Goal: Register for event/course

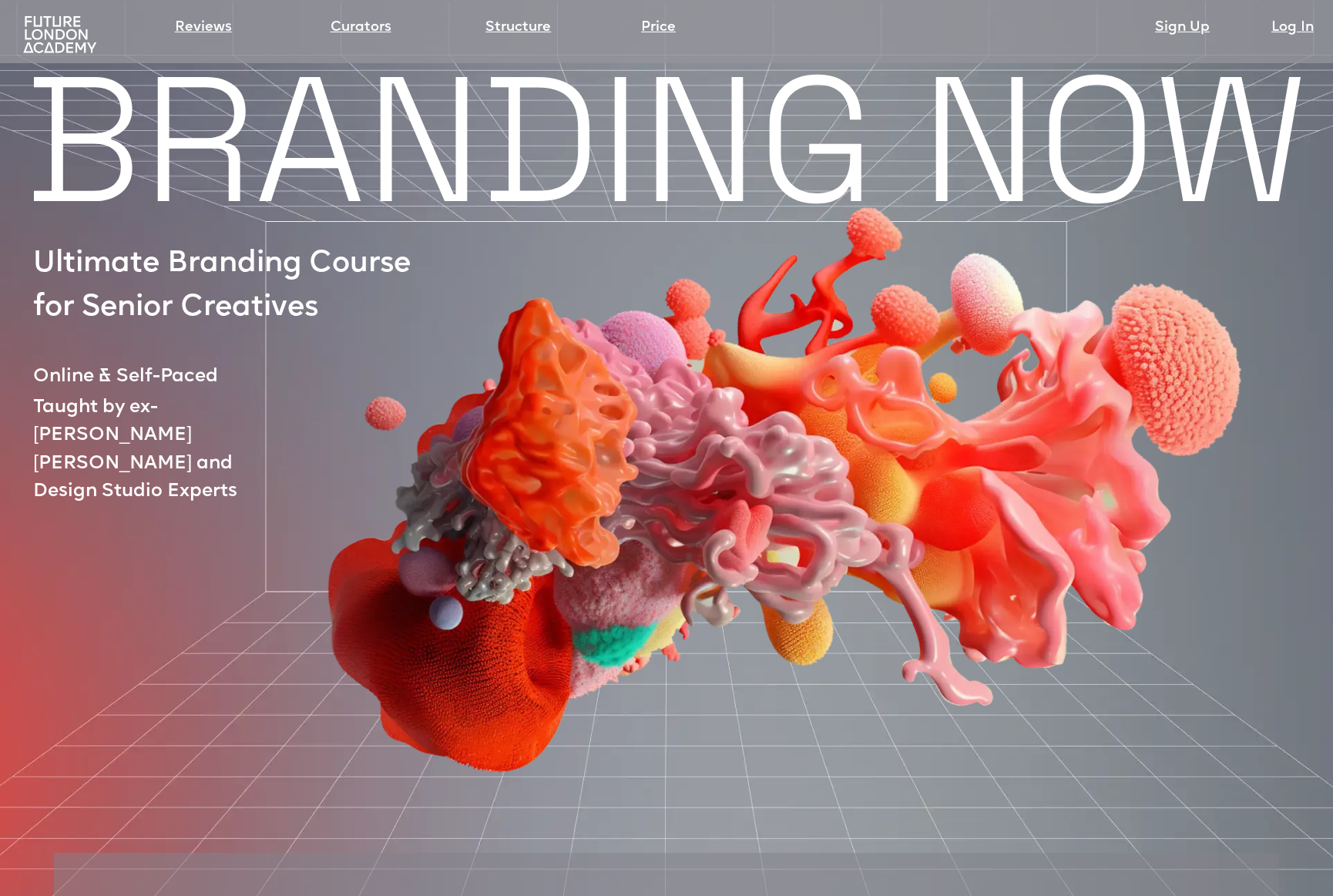
click at [67, 33] on img at bounding box center [59, 35] width 81 height 41
click at [45, 26] on img at bounding box center [59, 35] width 81 height 41
click at [526, 25] on link "Structure" at bounding box center [518, 27] width 65 height 21
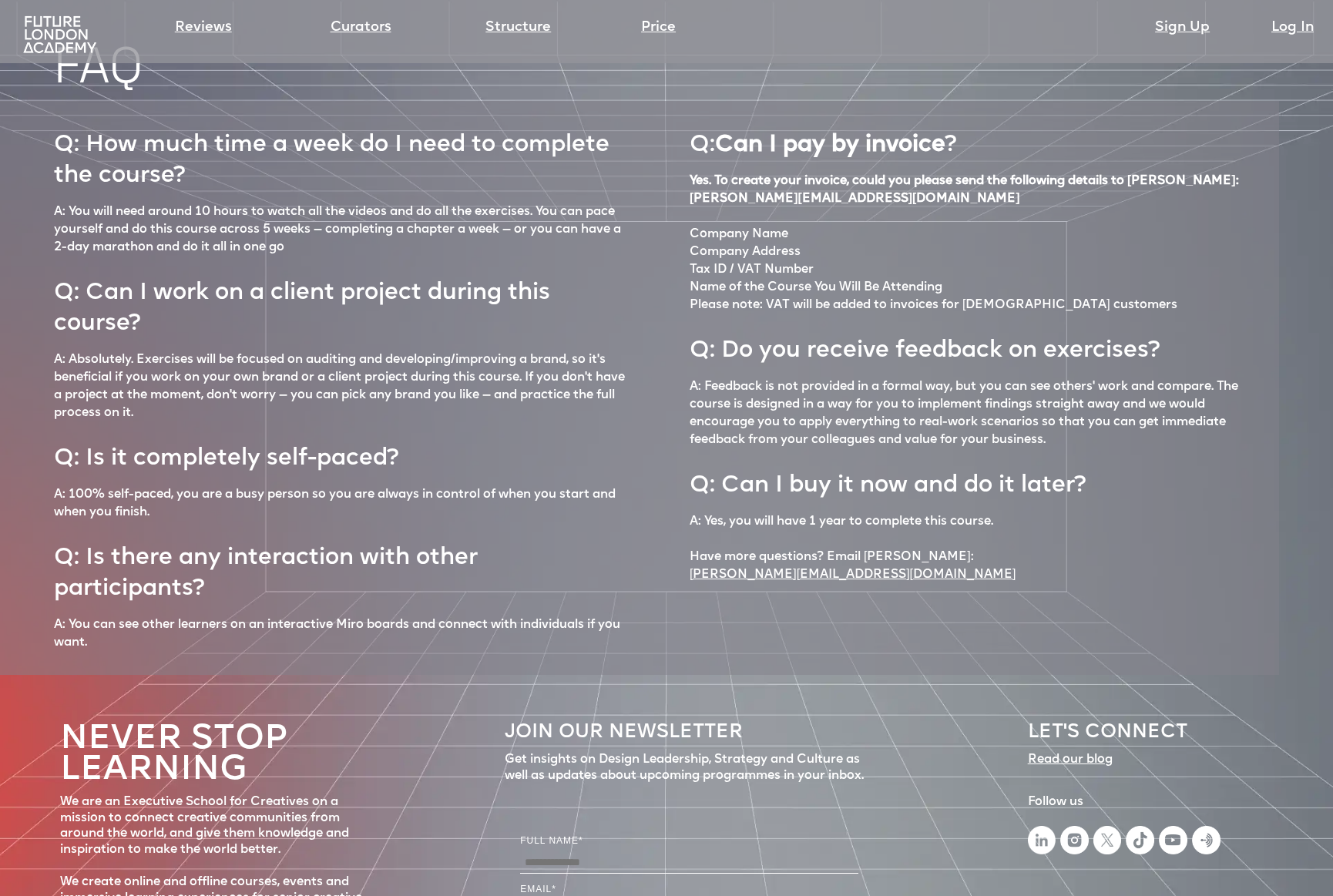
scroll to position [6822, 0]
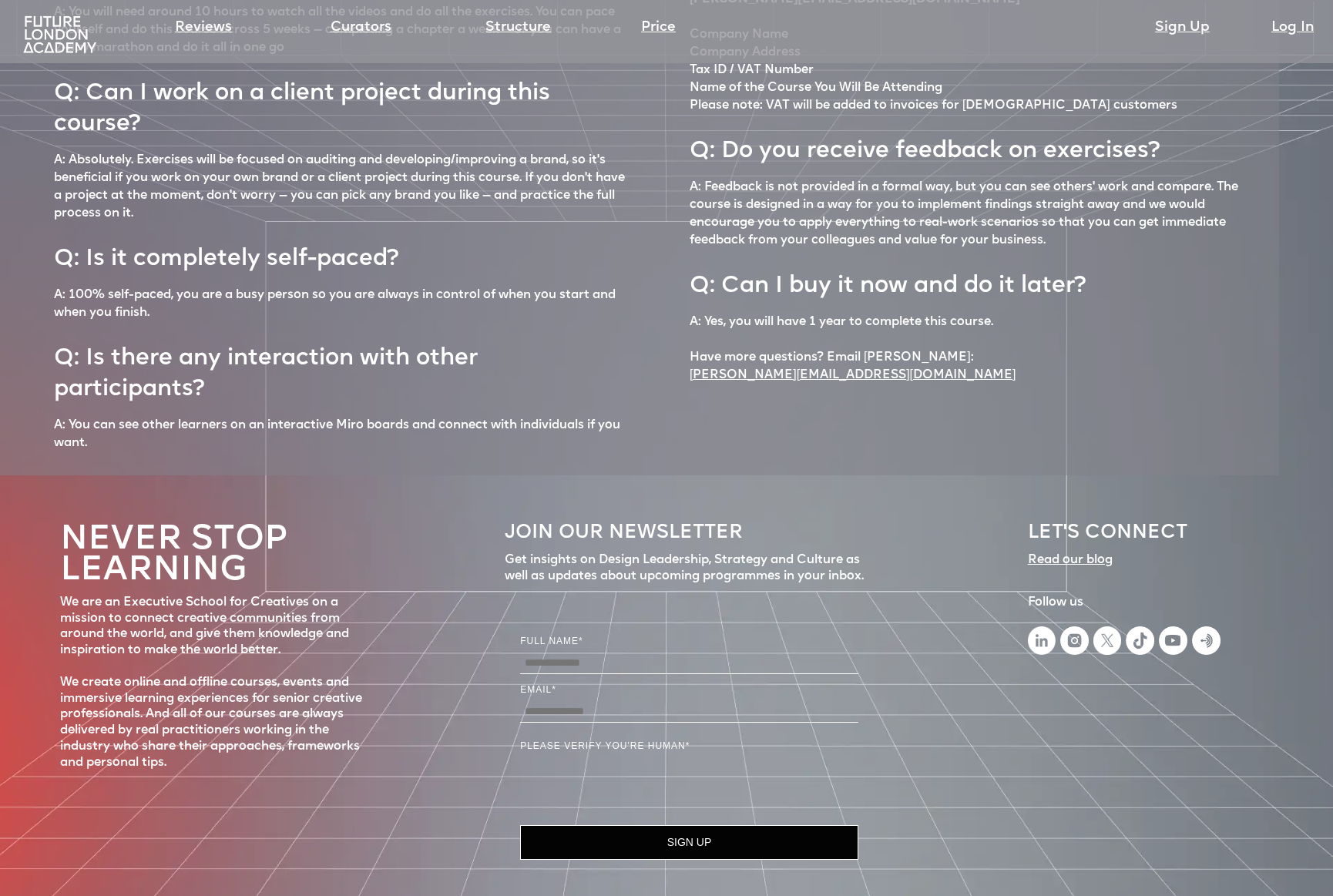
click at [1063, 552] on div "Read our blog ‍" at bounding box center [1070, 568] width 85 height 32
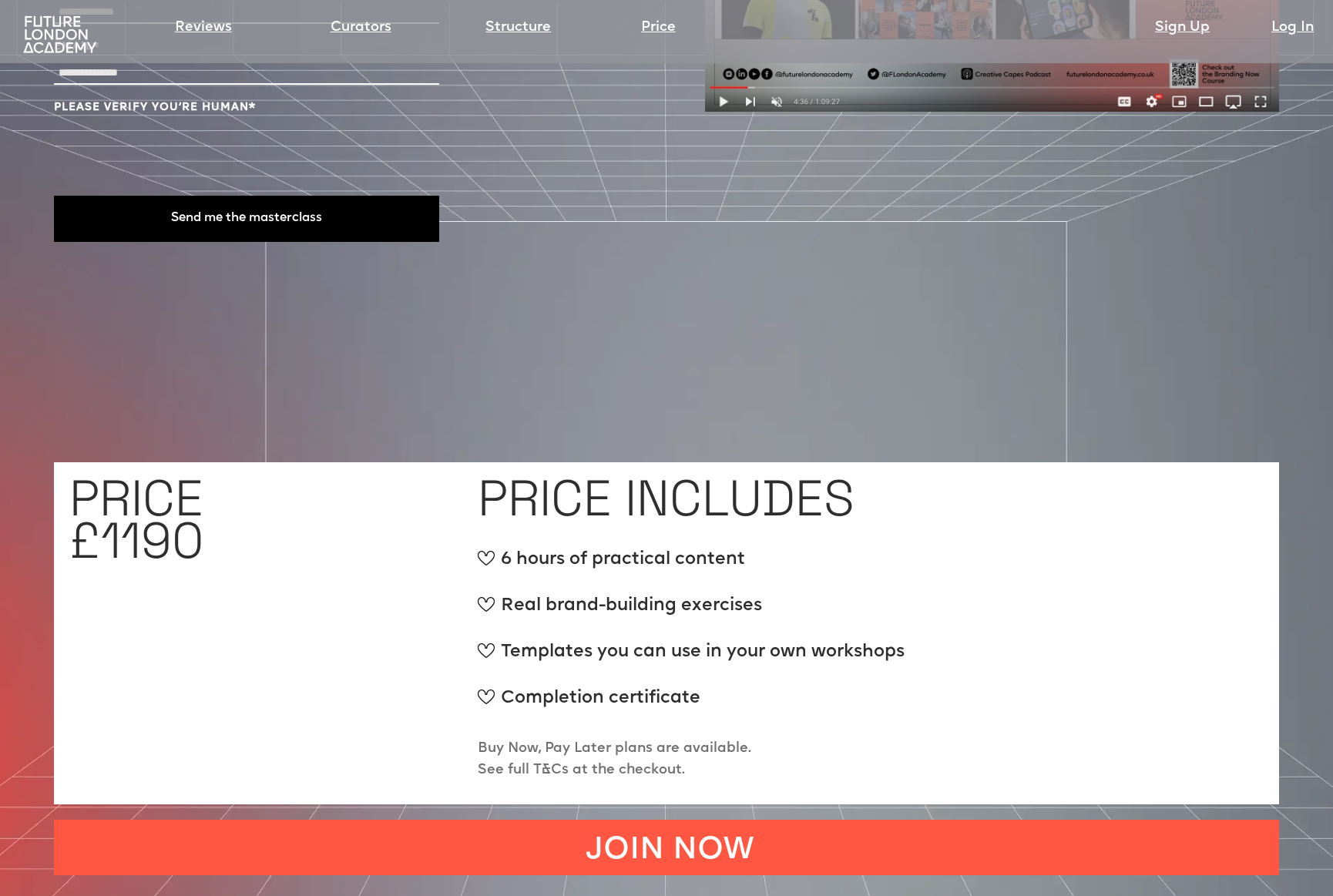
scroll to position [5276, 0]
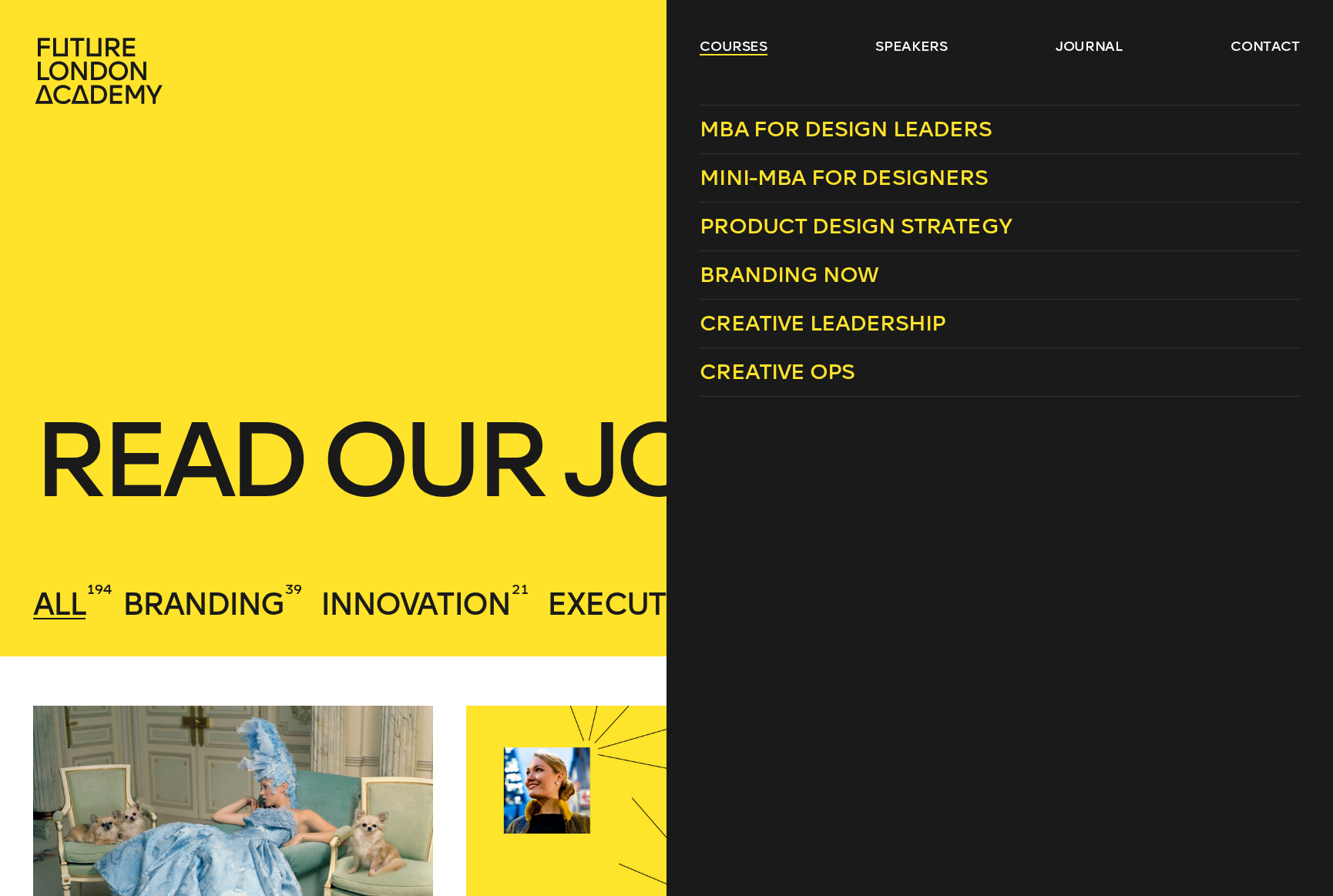
click at [736, 48] on link "courses" at bounding box center [733, 47] width 68 height 19
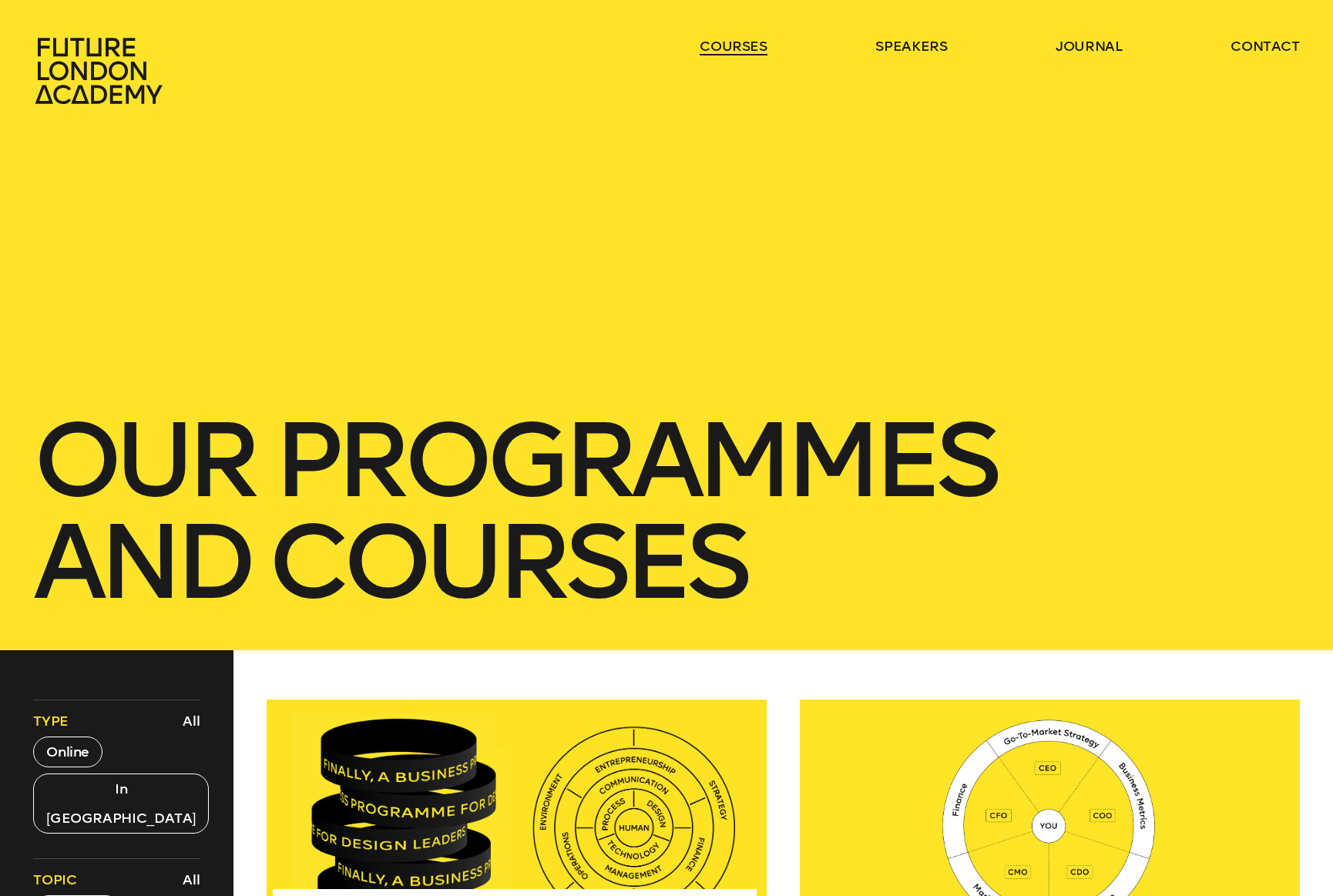
click at [736, 48] on link "courses" at bounding box center [733, 47] width 68 height 19
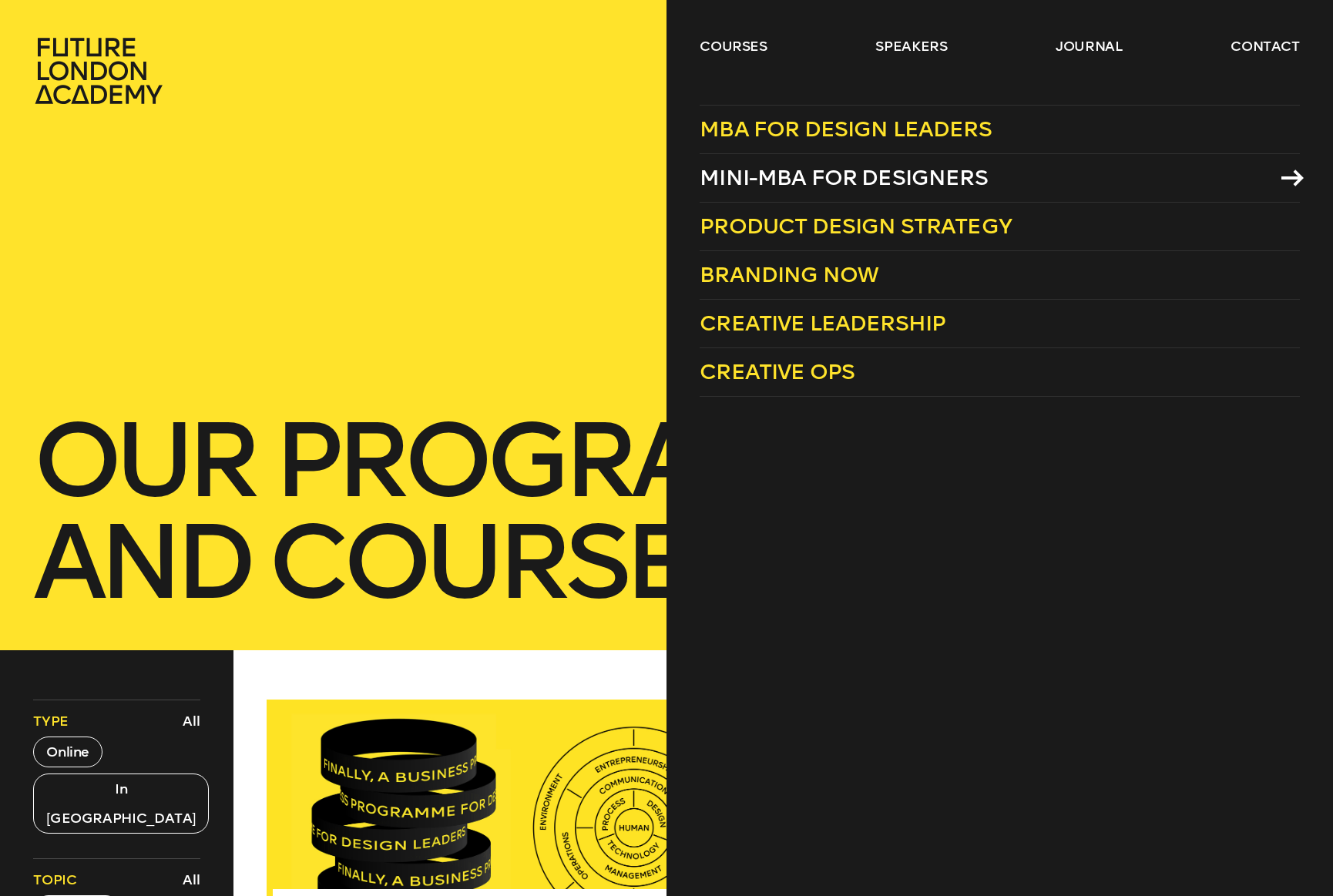
click at [789, 180] on span "Mini-MBA for Designers" at bounding box center [843, 177] width 288 height 25
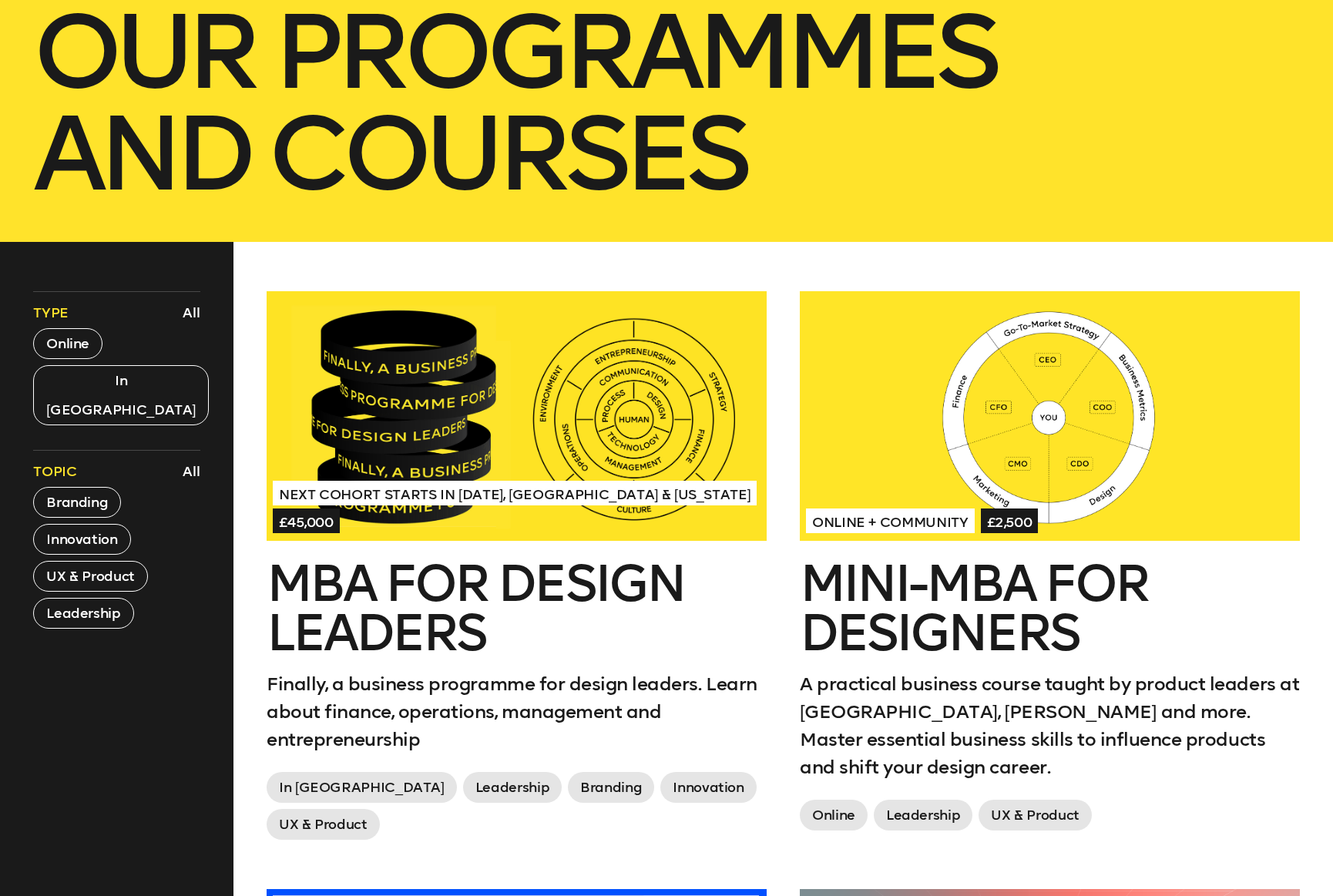
scroll to position [413, 0]
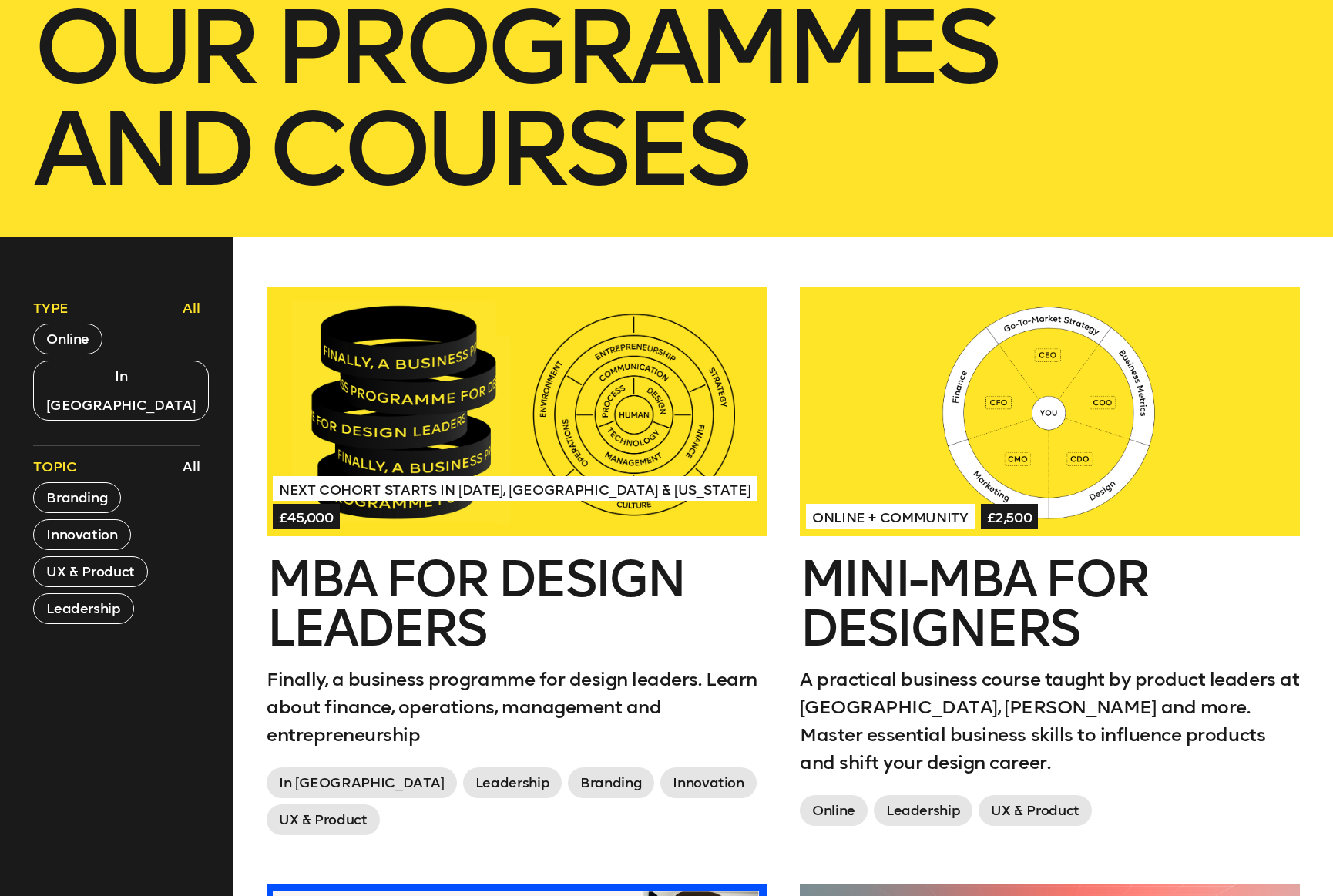
click at [193, 306] on button "All" at bounding box center [192, 308] width 25 height 26
click at [96, 373] on button "In London" at bounding box center [120, 390] width 176 height 60
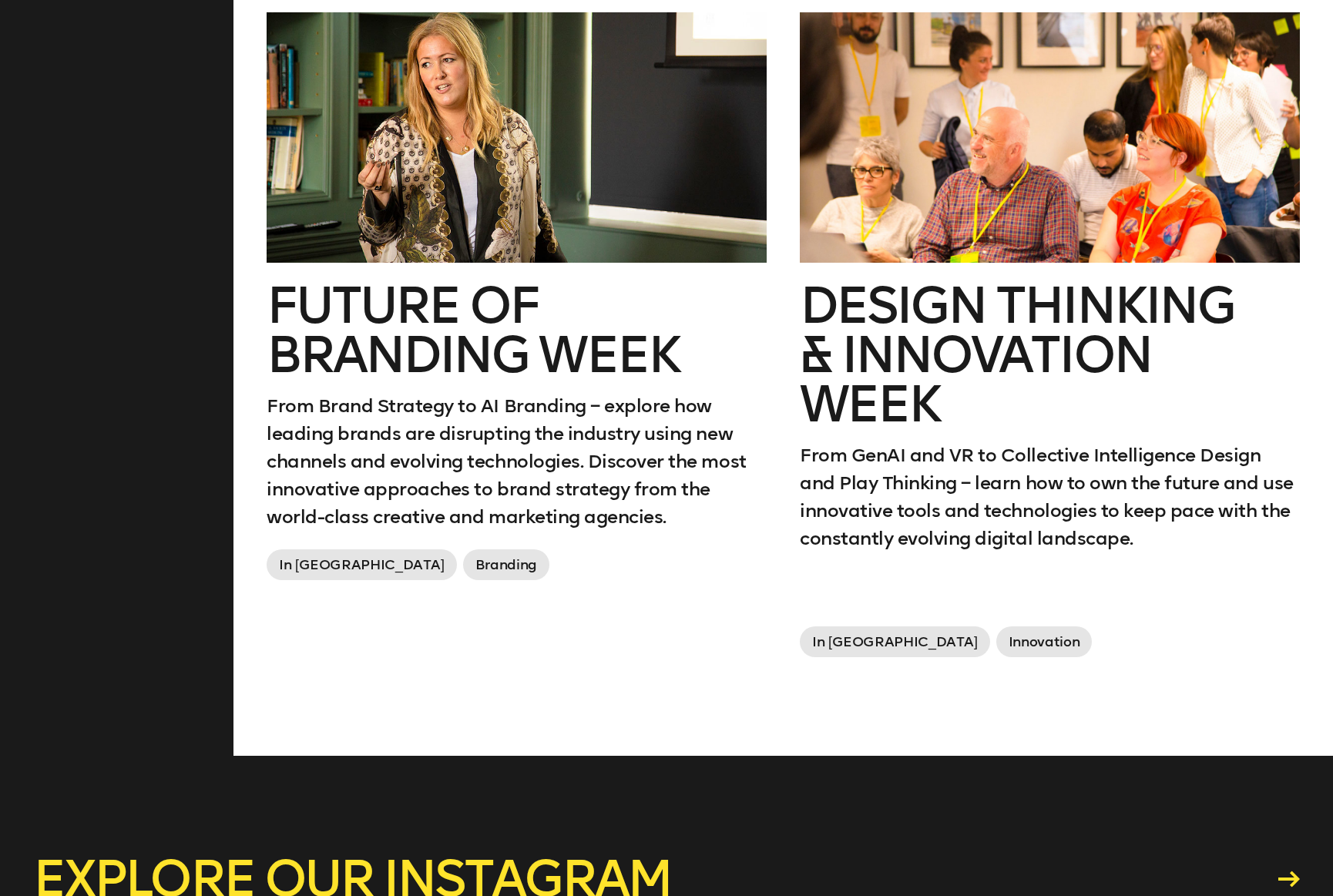
scroll to position [1265, 0]
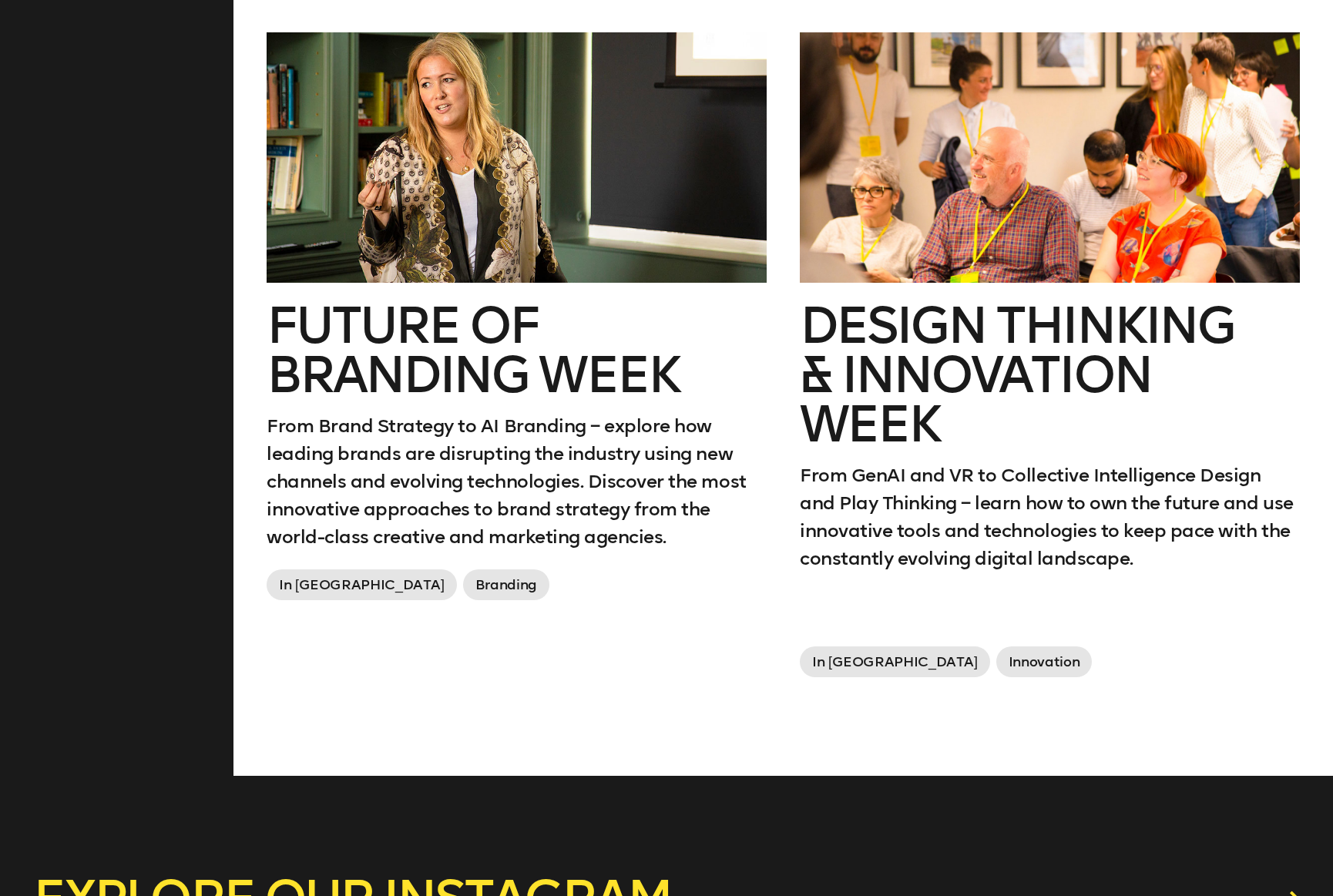
click at [305, 573] on span "In London" at bounding box center [361, 585] width 190 height 31
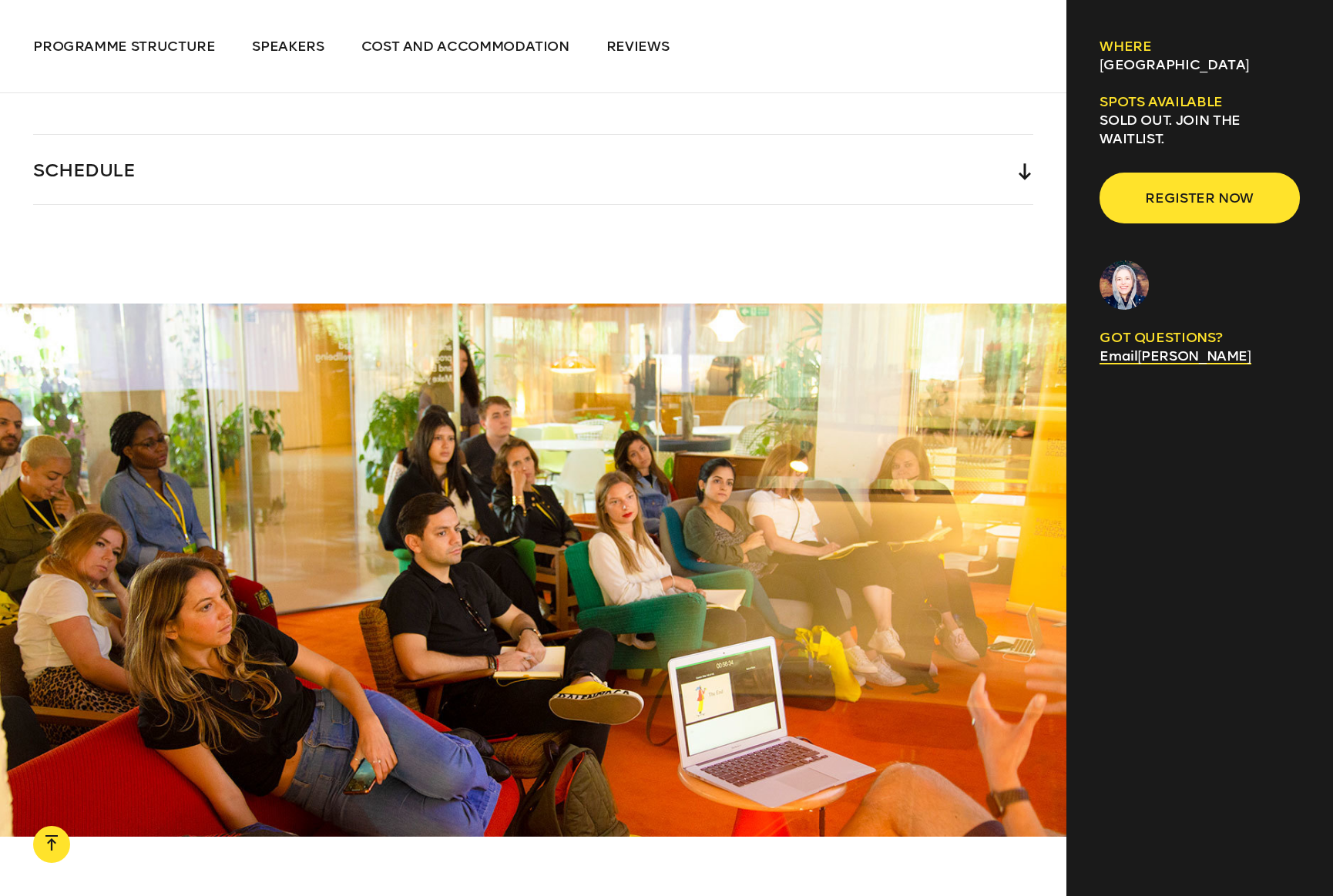
scroll to position [3620, 0]
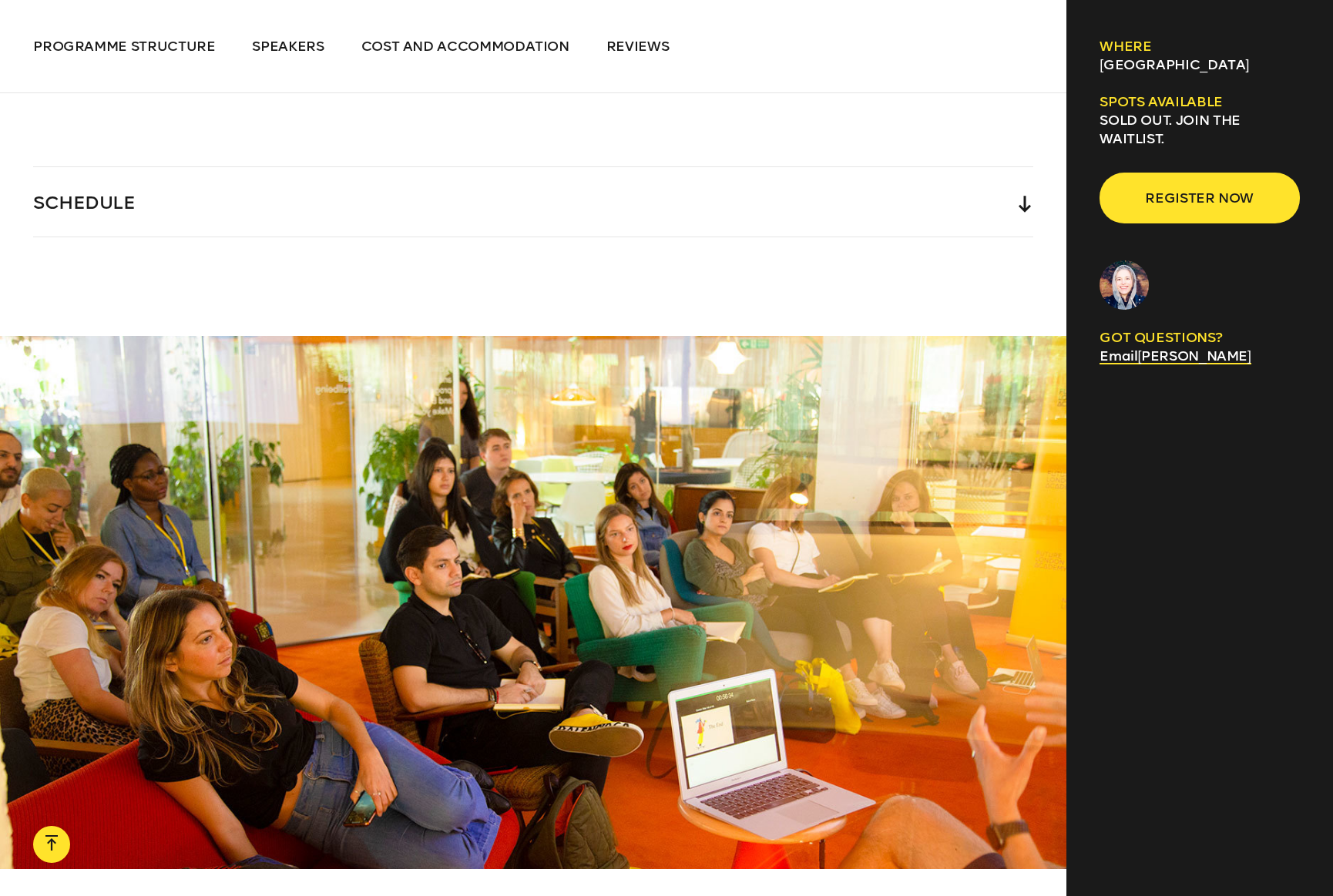
click at [1027, 205] on icon at bounding box center [1024, 204] width 13 height 17
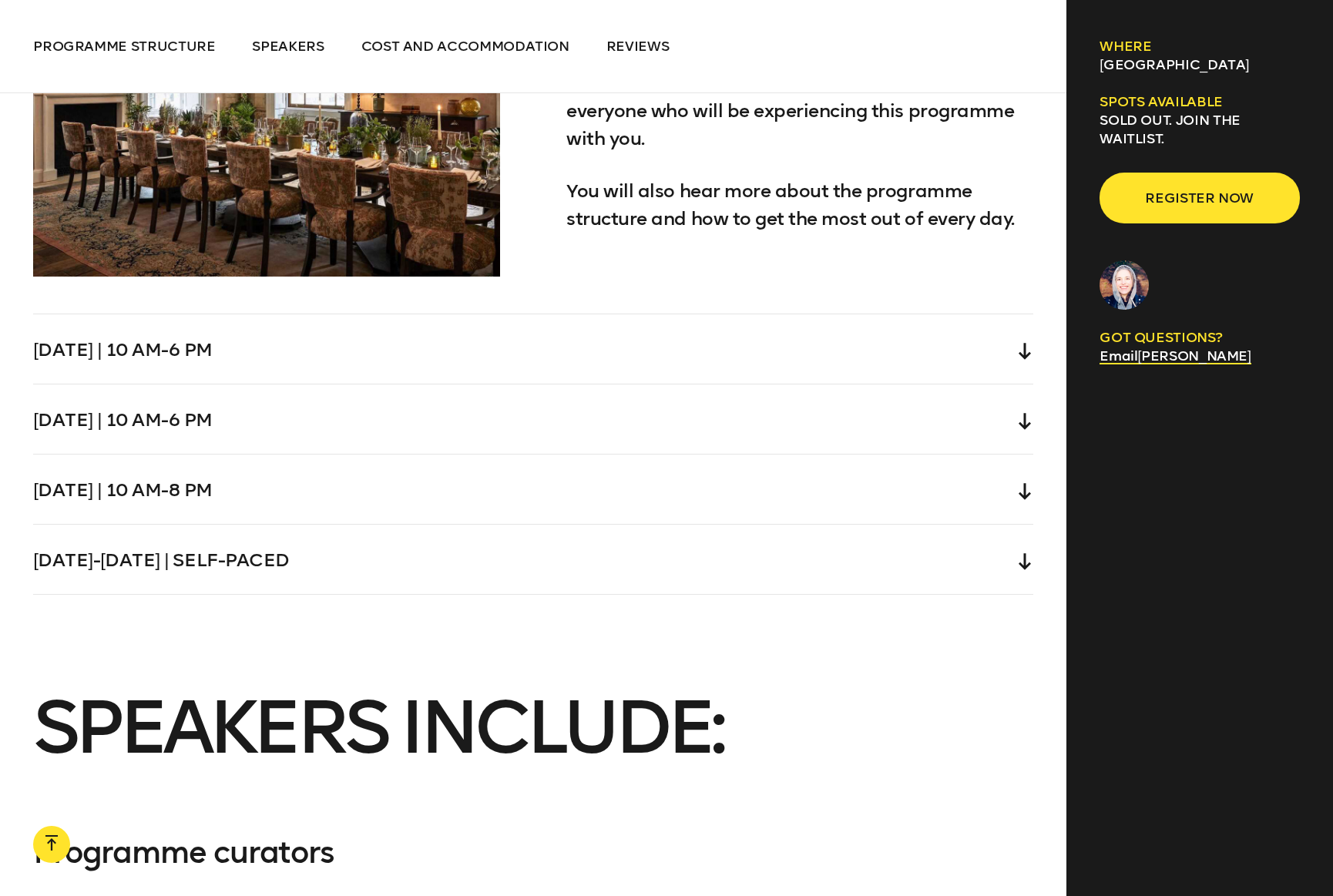
scroll to position [4893, 0]
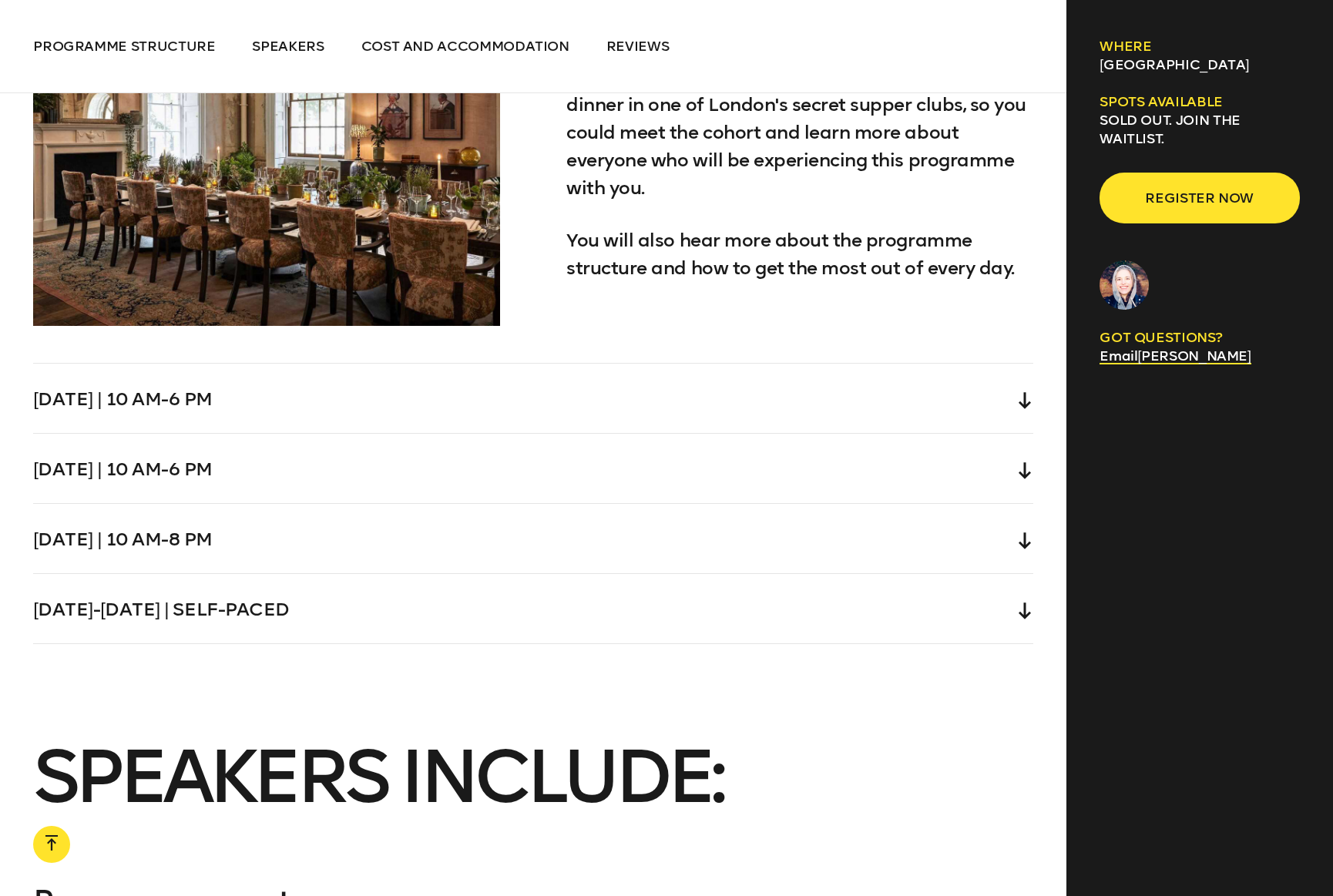
click at [1026, 397] on icon at bounding box center [1024, 400] width 13 height 17
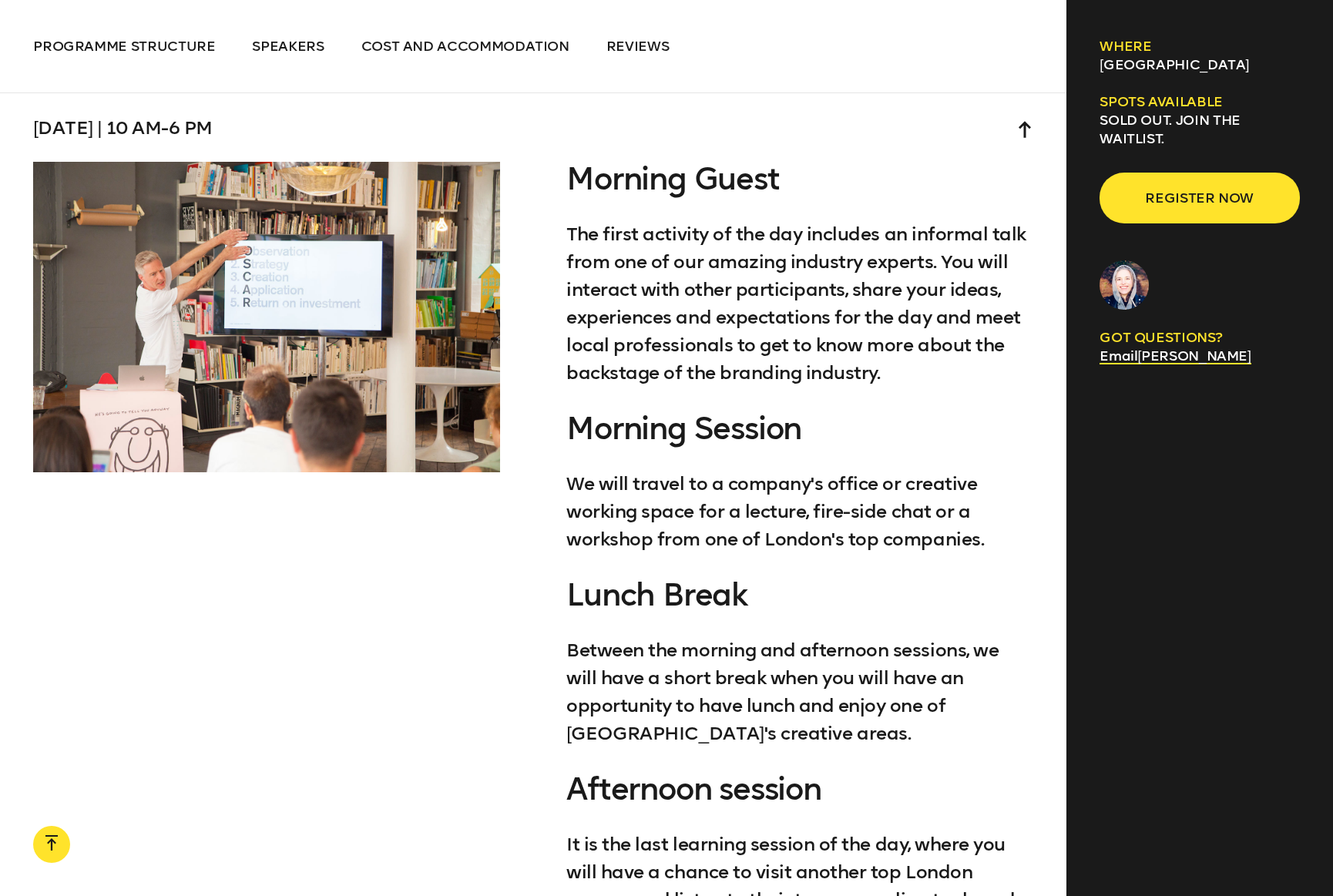
scroll to position [4738, 0]
click at [1024, 130] on icon at bounding box center [1024, 130] width 13 height 17
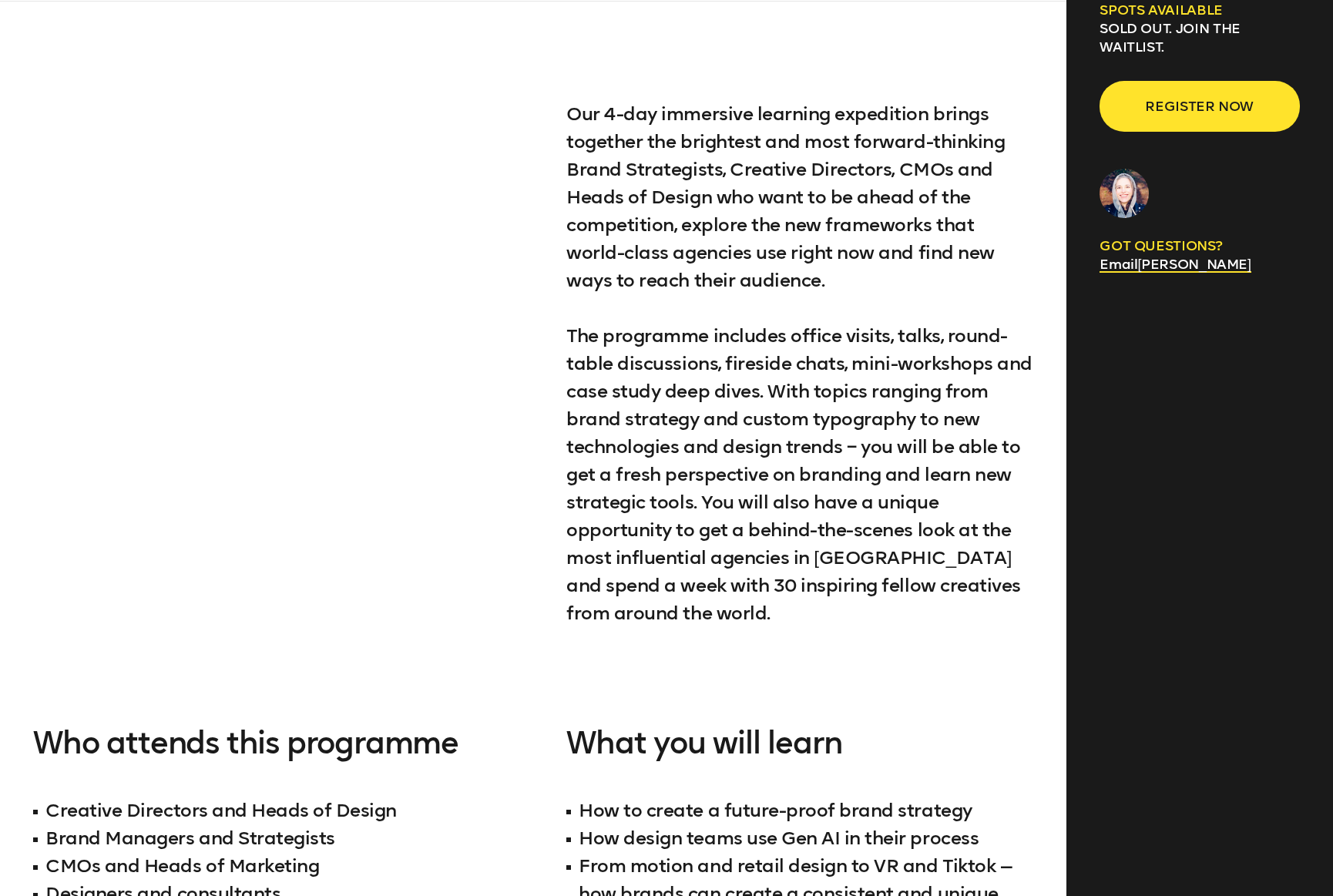
scroll to position [0, 0]
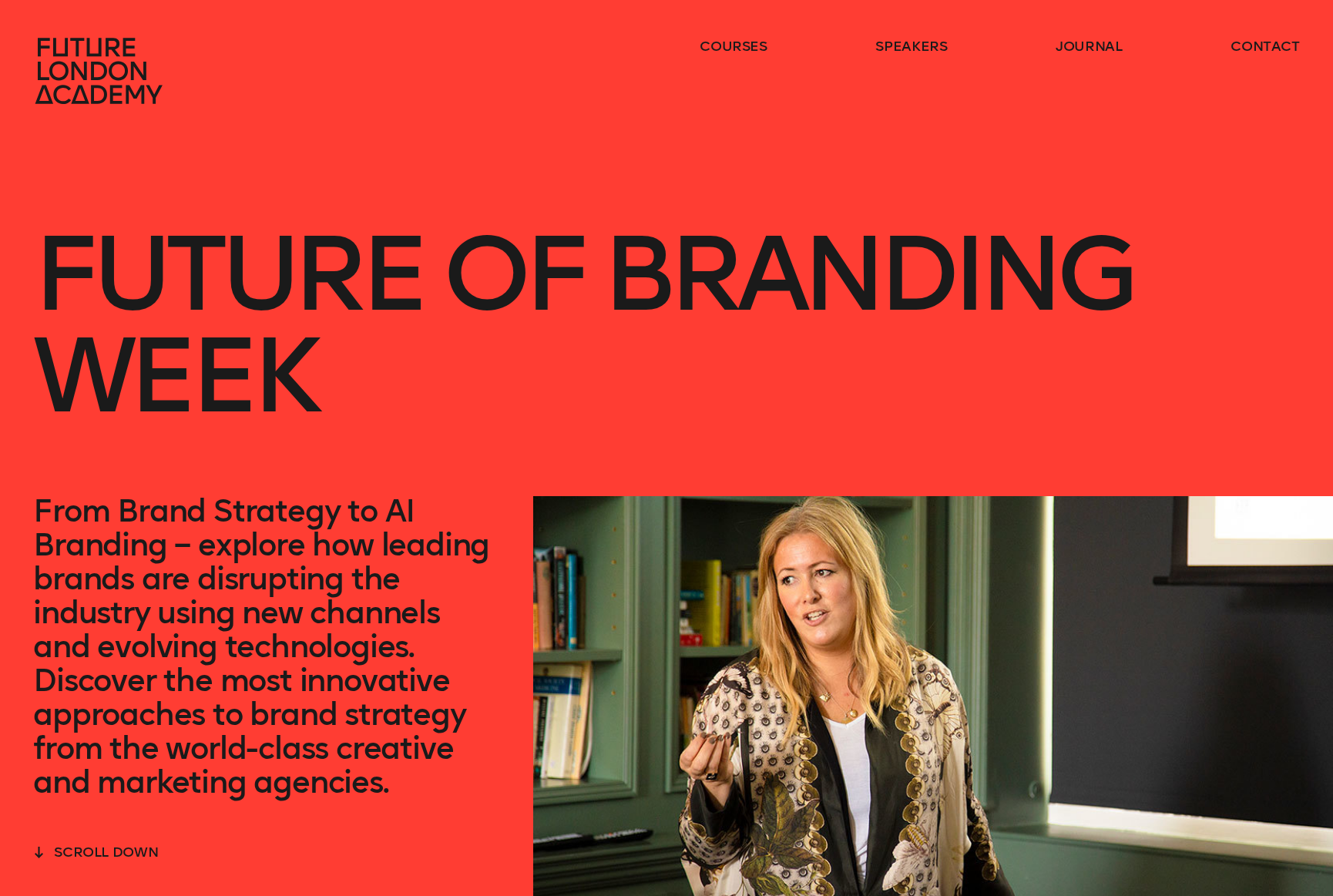
click at [104, 86] on icon at bounding box center [101, 71] width 136 height 68
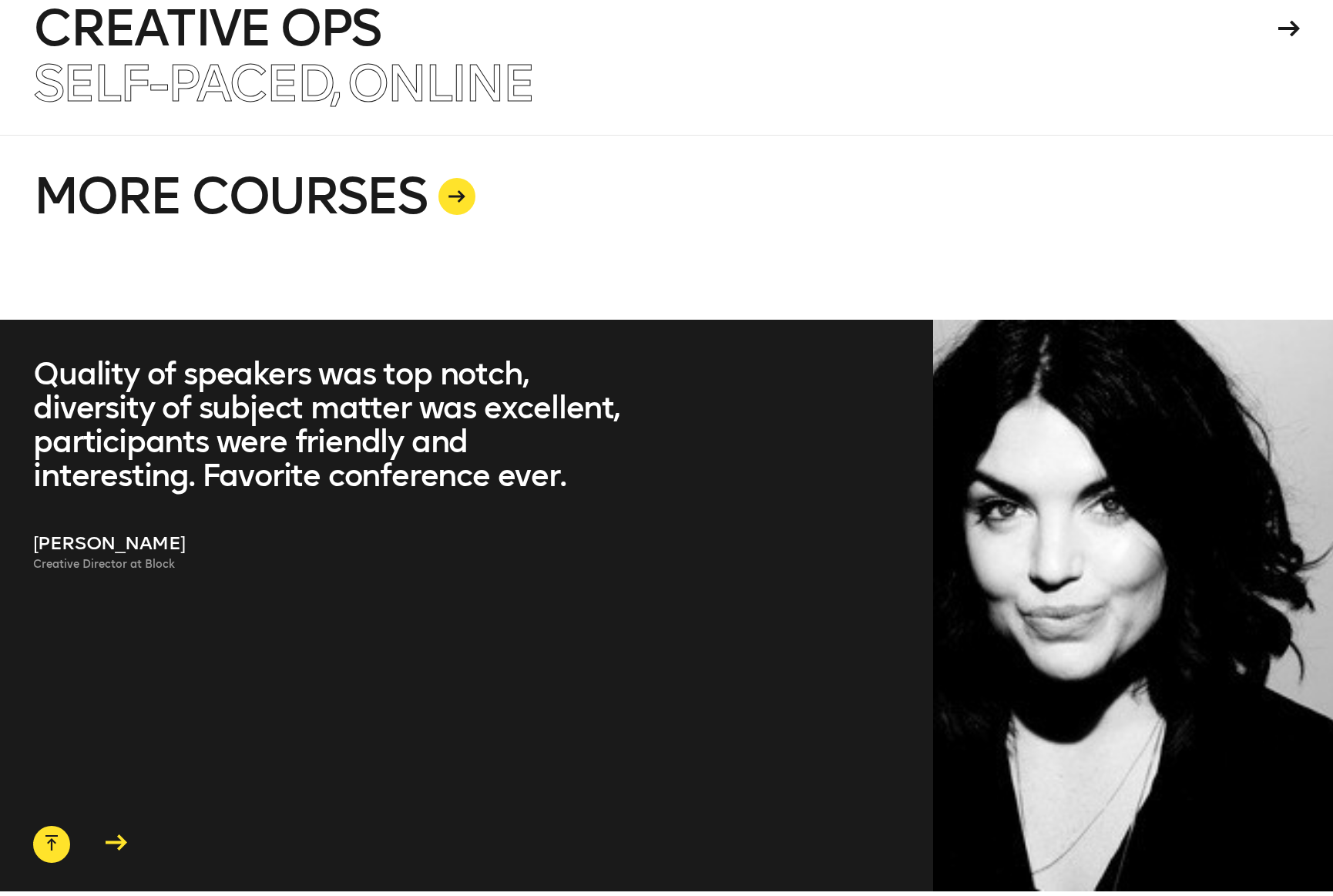
scroll to position [4332, 0]
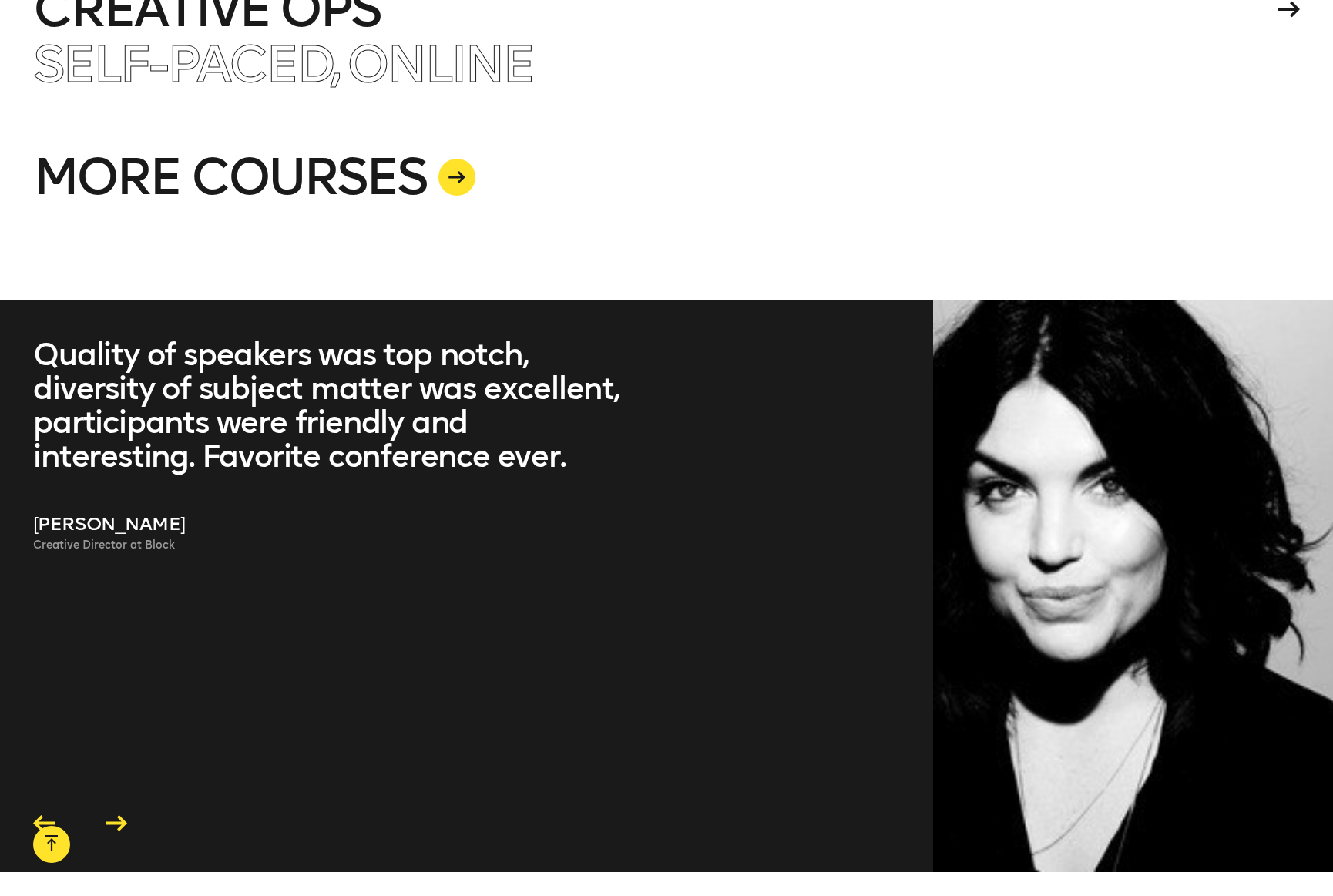
click at [457, 171] on icon at bounding box center [456, 177] width 17 height 13
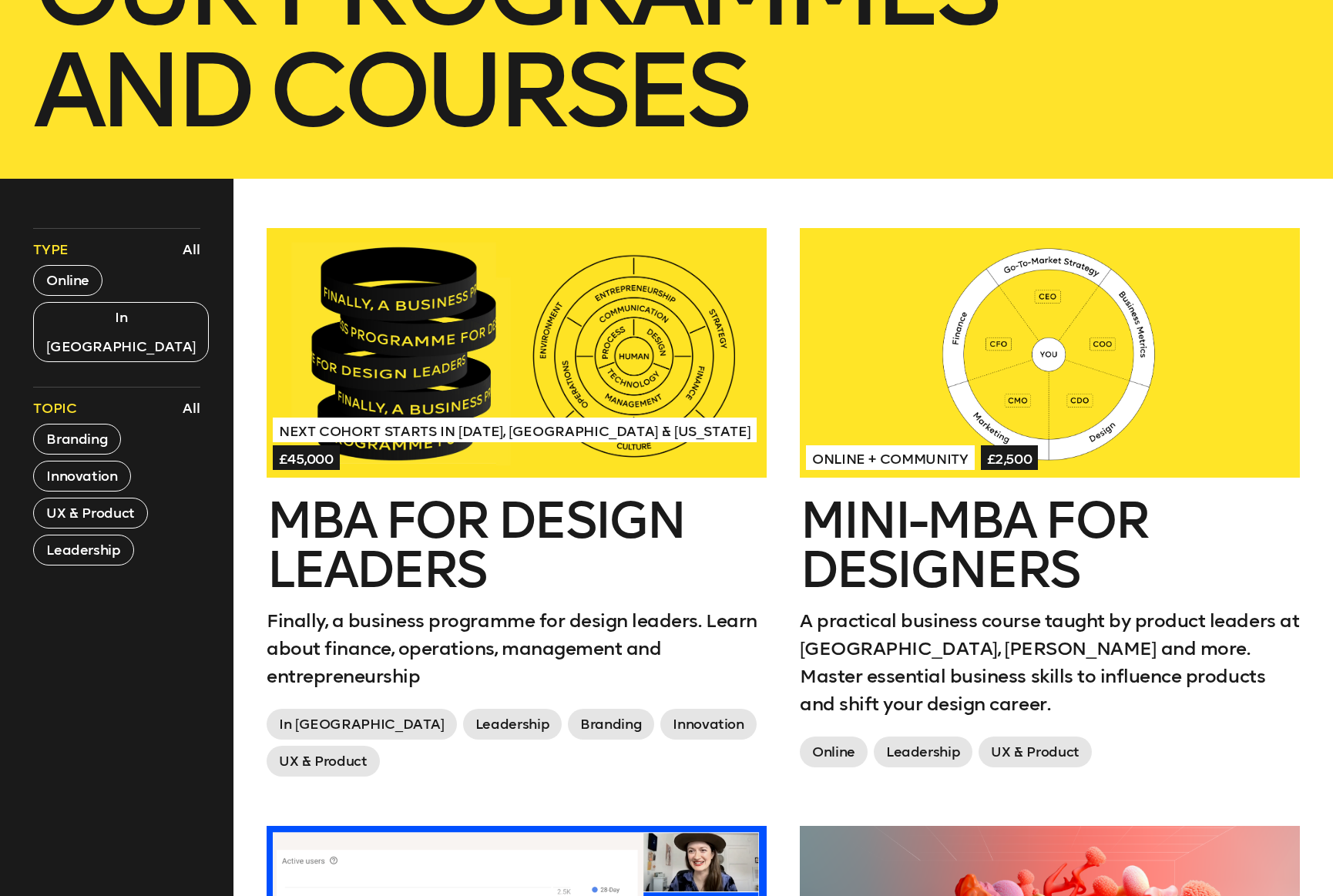
scroll to position [557, 0]
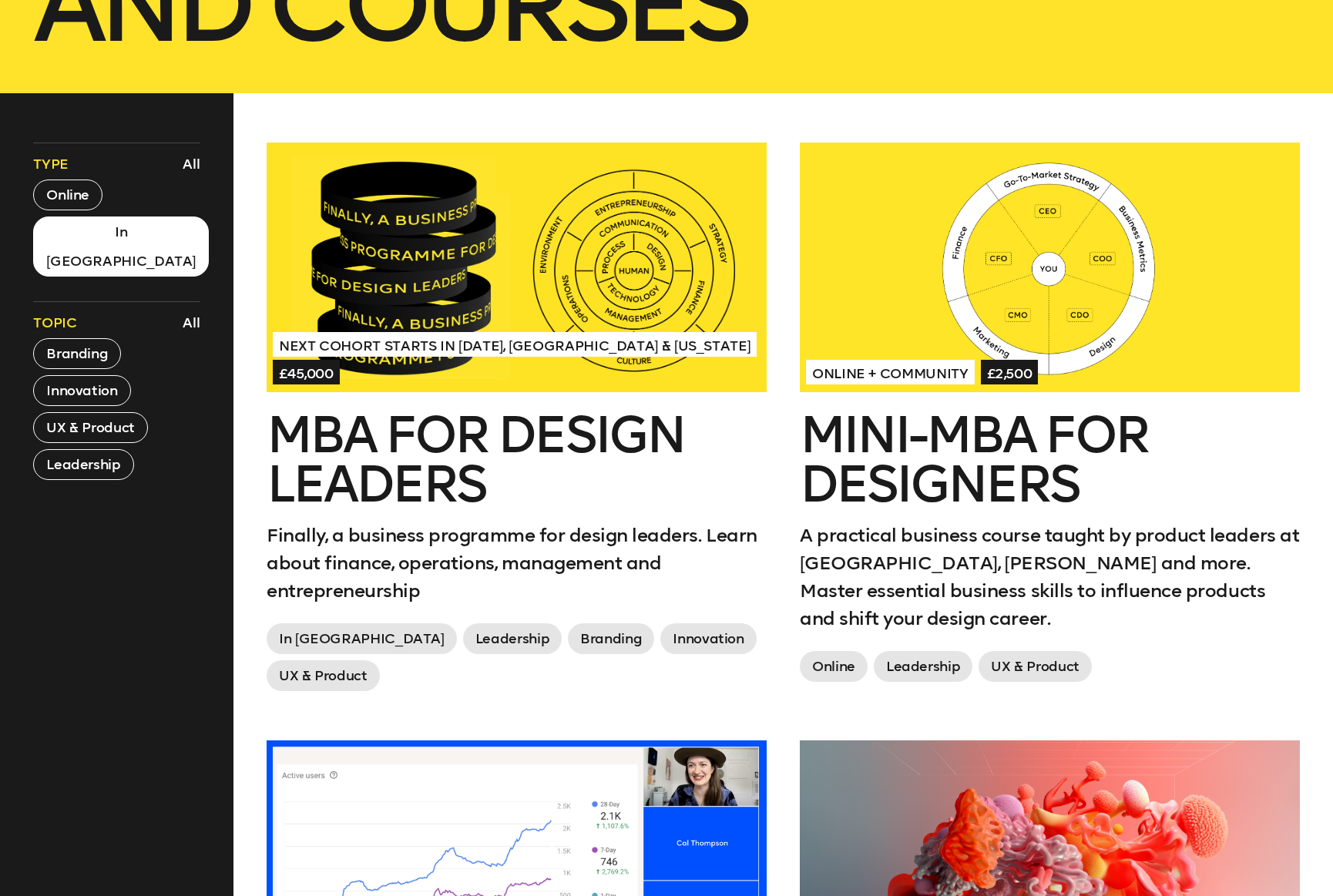
click at [93, 235] on button "In London" at bounding box center [120, 246] width 176 height 60
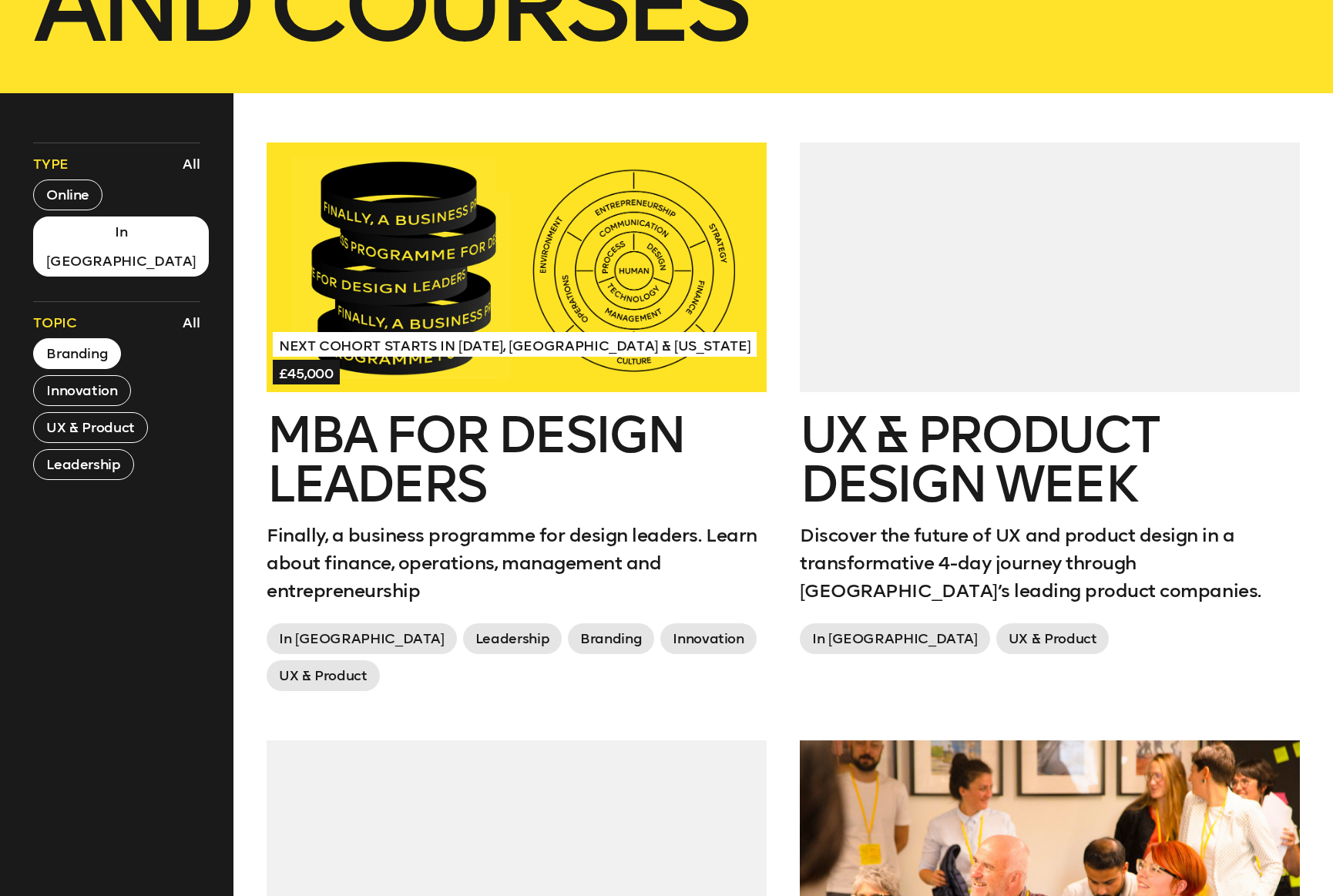
click at [87, 339] on button "Branding" at bounding box center [77, 354] width 88 height 31
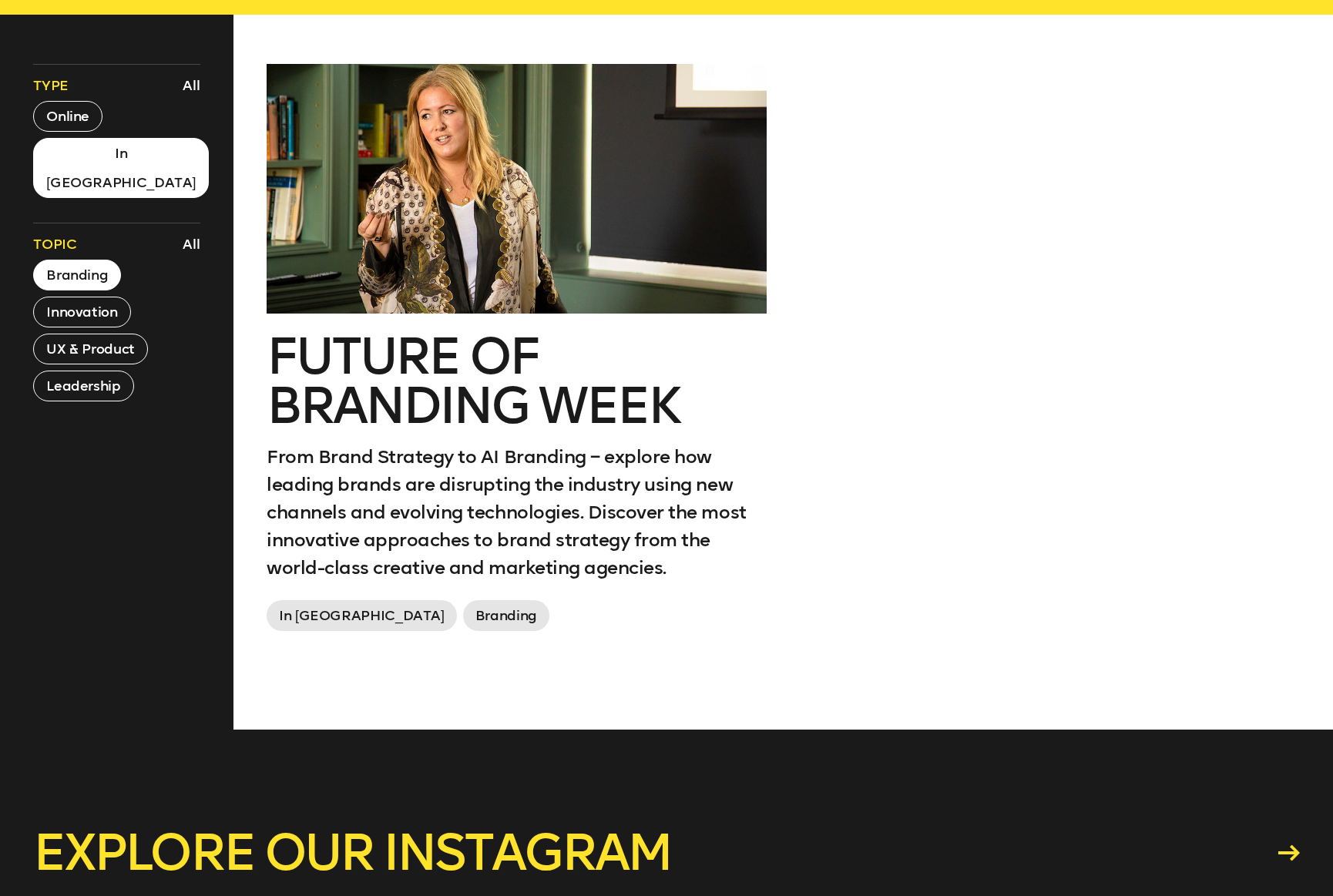
scroll to position [625, 0]
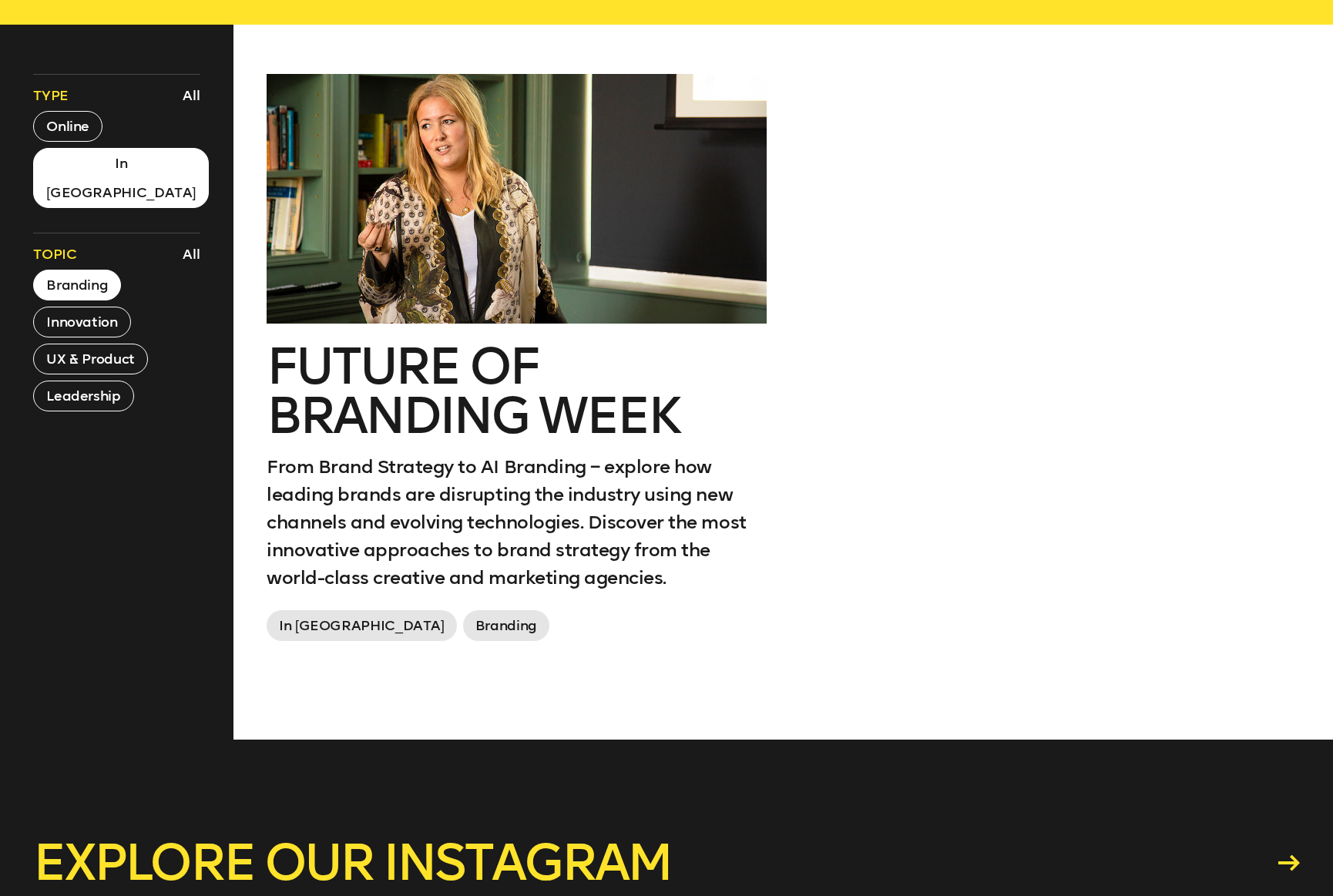
click at [434, 415] on h2 "Future of branding week" at bounding box center [516, 391] width 500 height 98
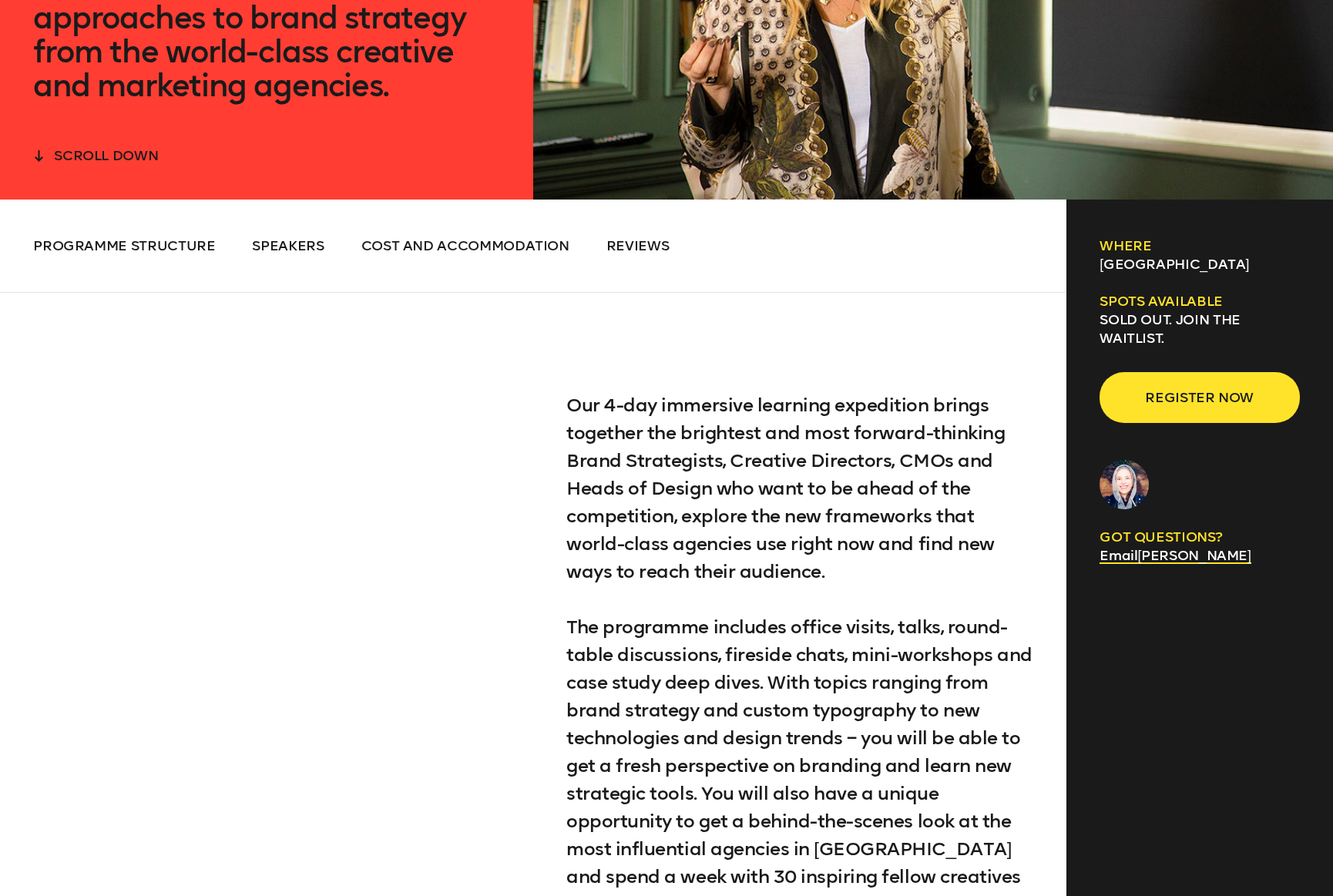
scroll to position [699, 0]
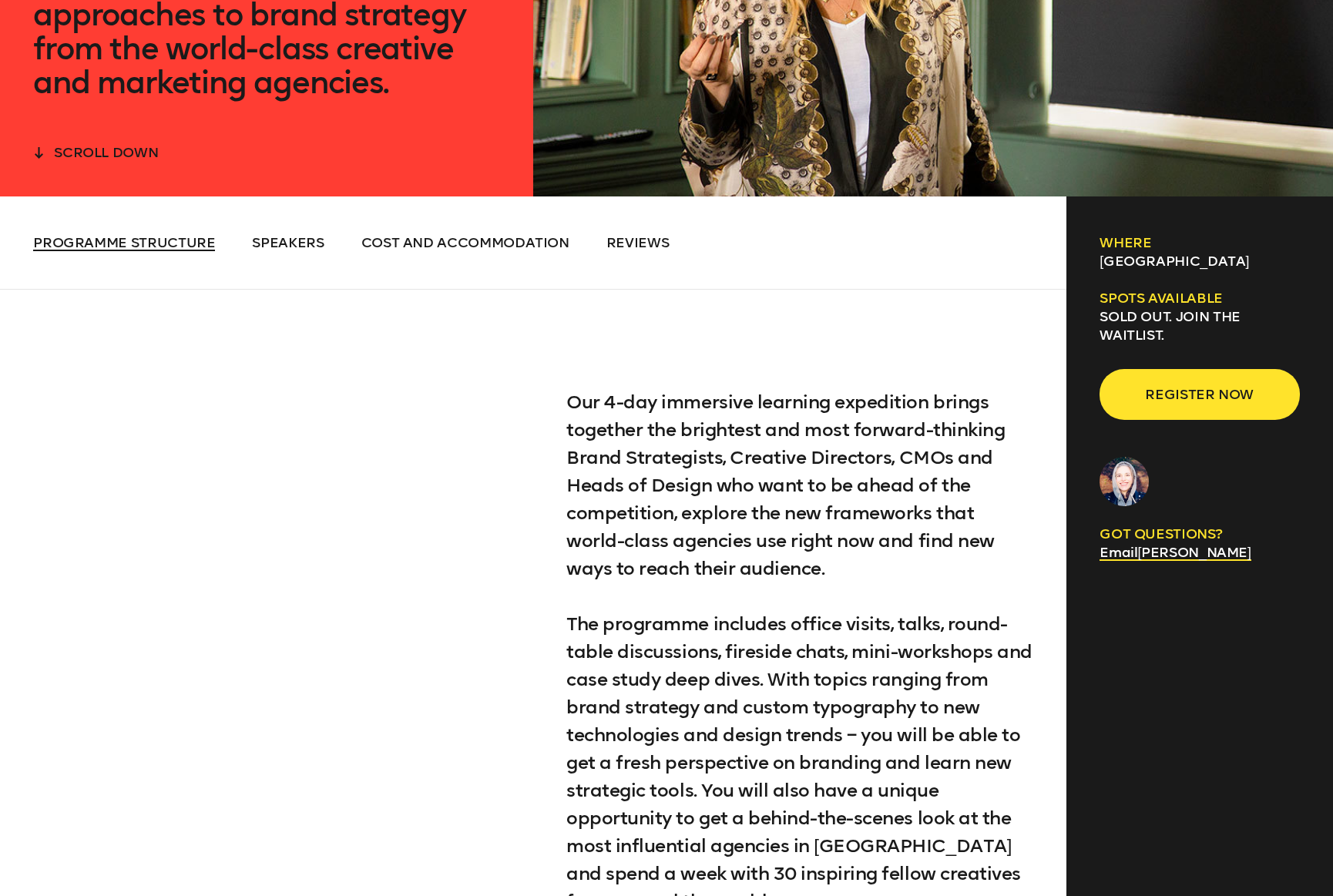
click at [144, 240] on span "Programme Structure" at bounding box center [124, 243] width 182 height 17
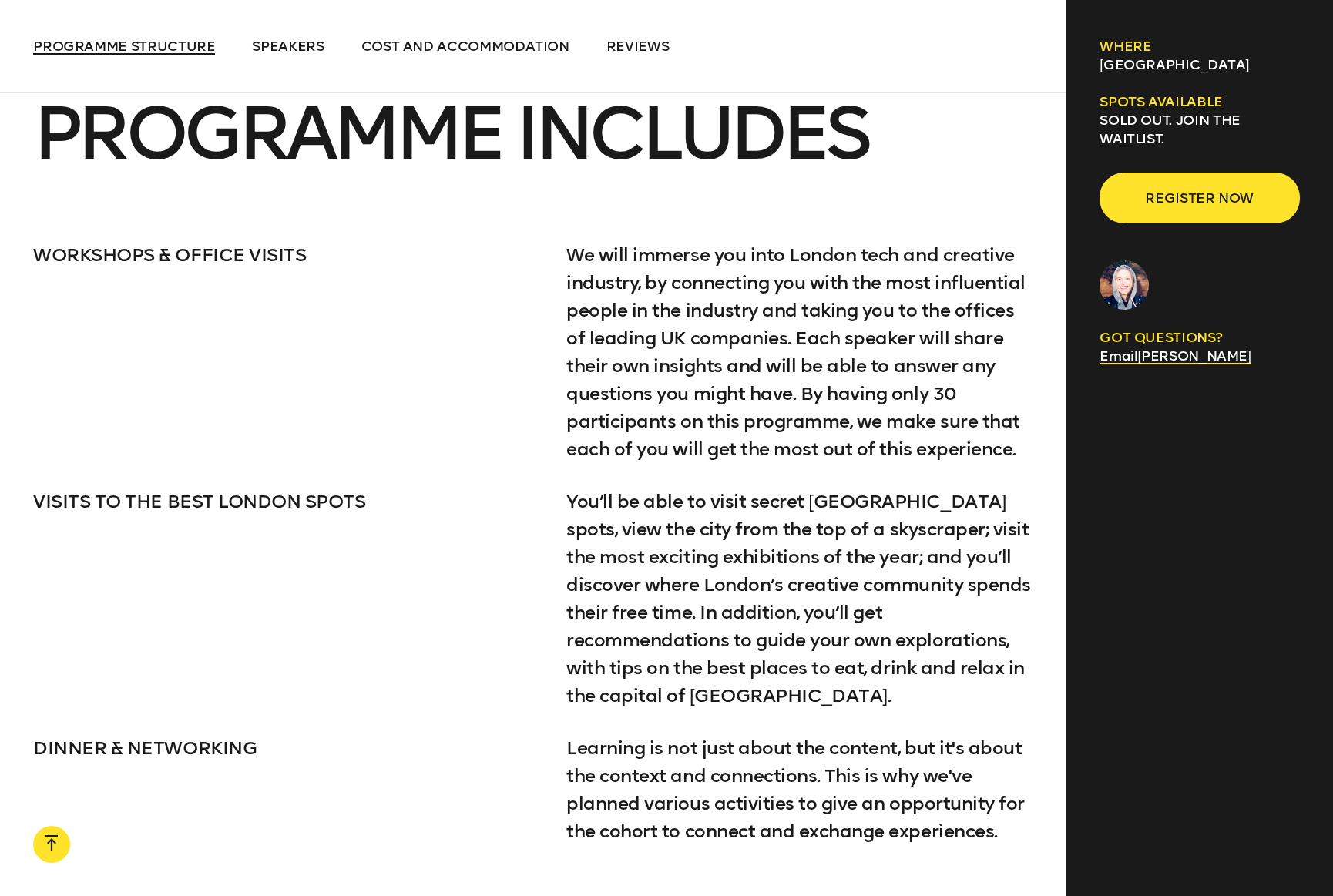
scroll to position [2848, 0]
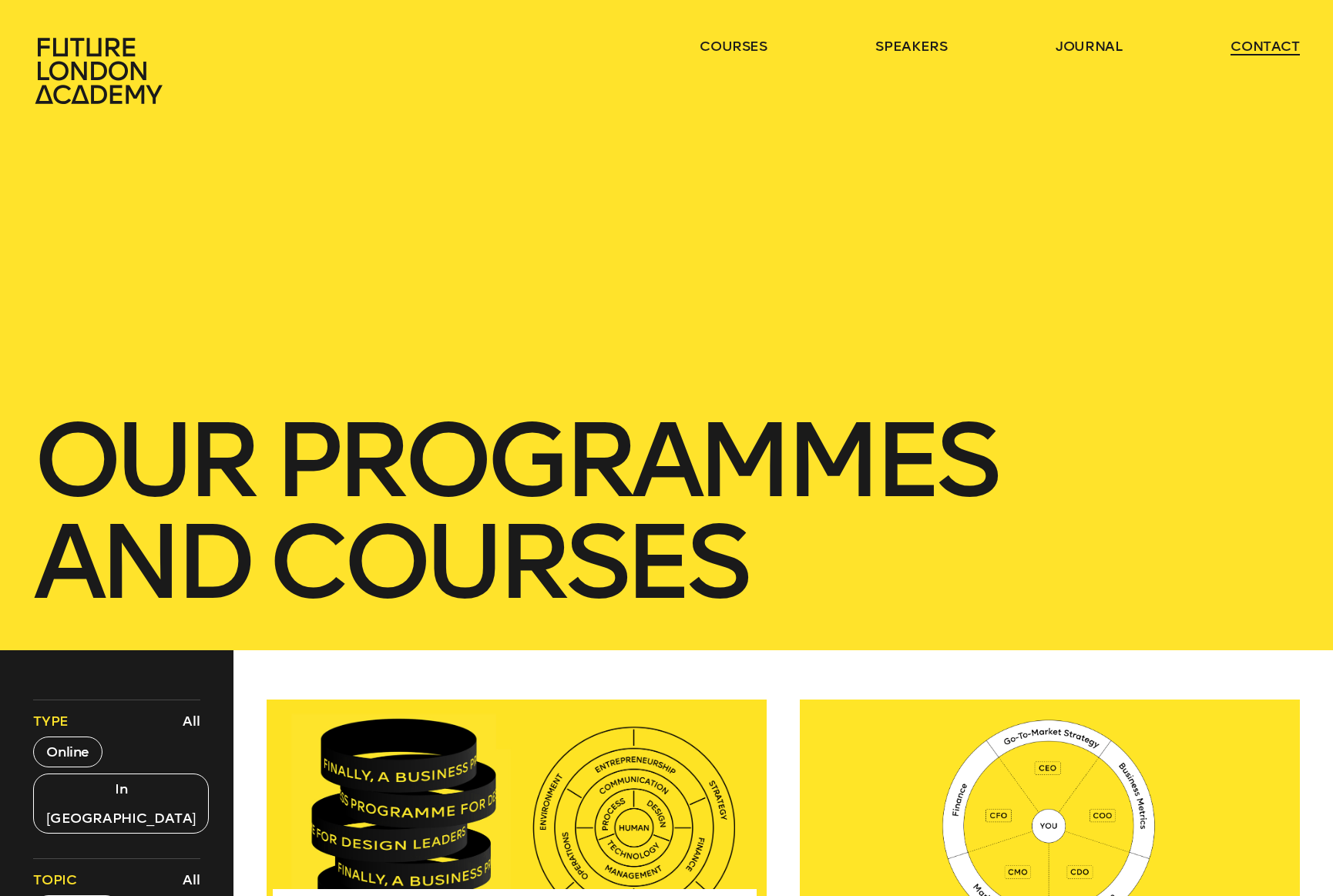
click at [1269, 42] on link "contact" at bounding box center [1265, 47] width 70 height 19
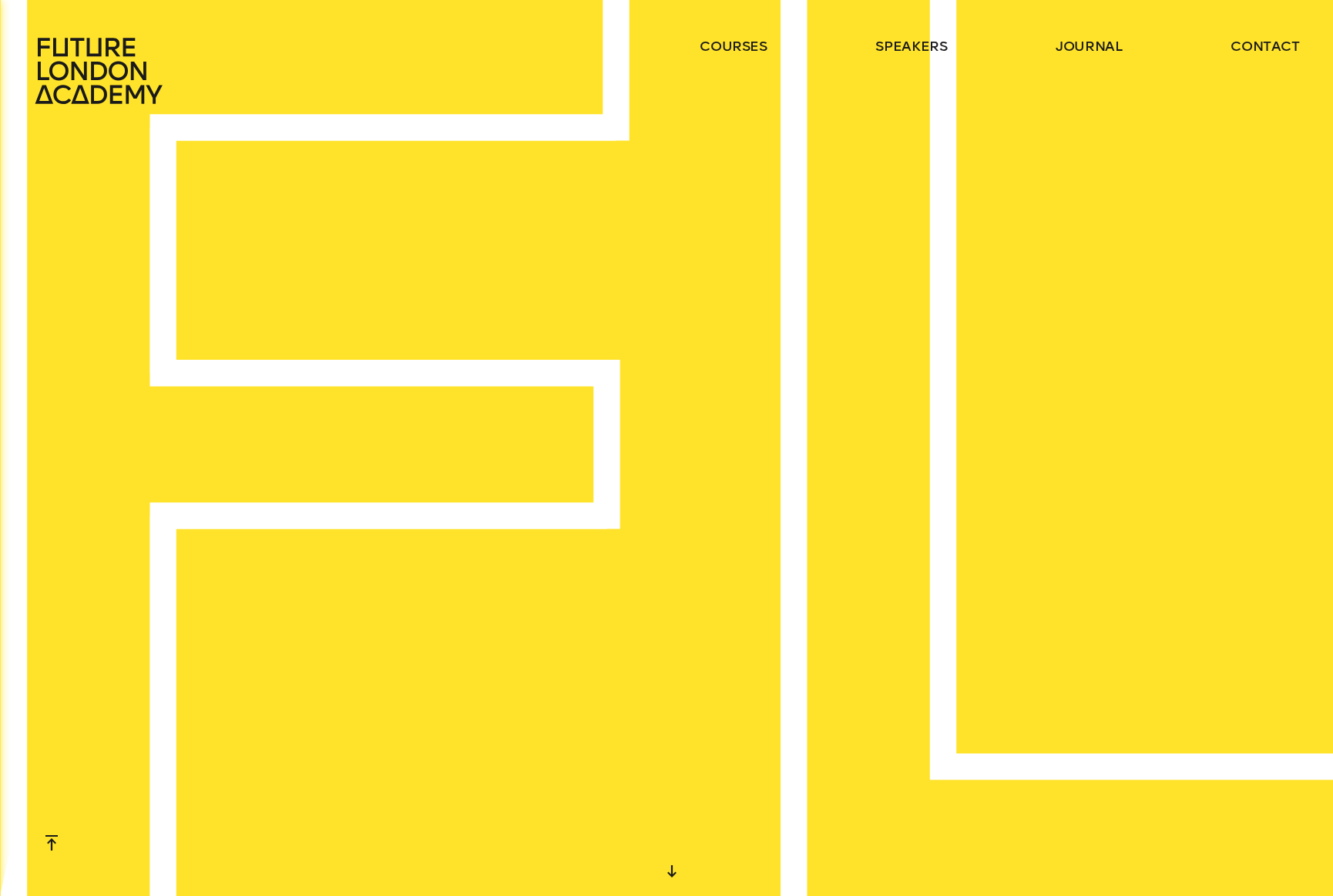
scroll to position [4332, 0]
